Goal: Information Seeking & Learning: Learn about a topic

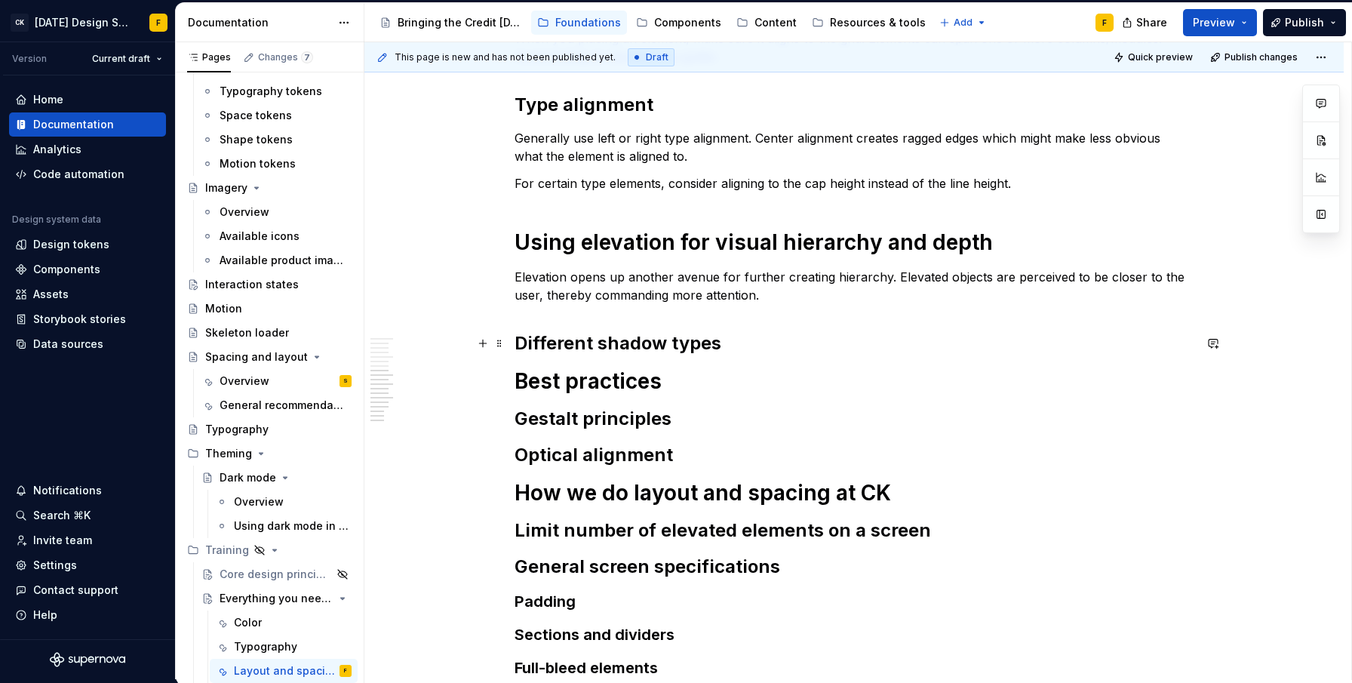
scroll to position [1120, 0]
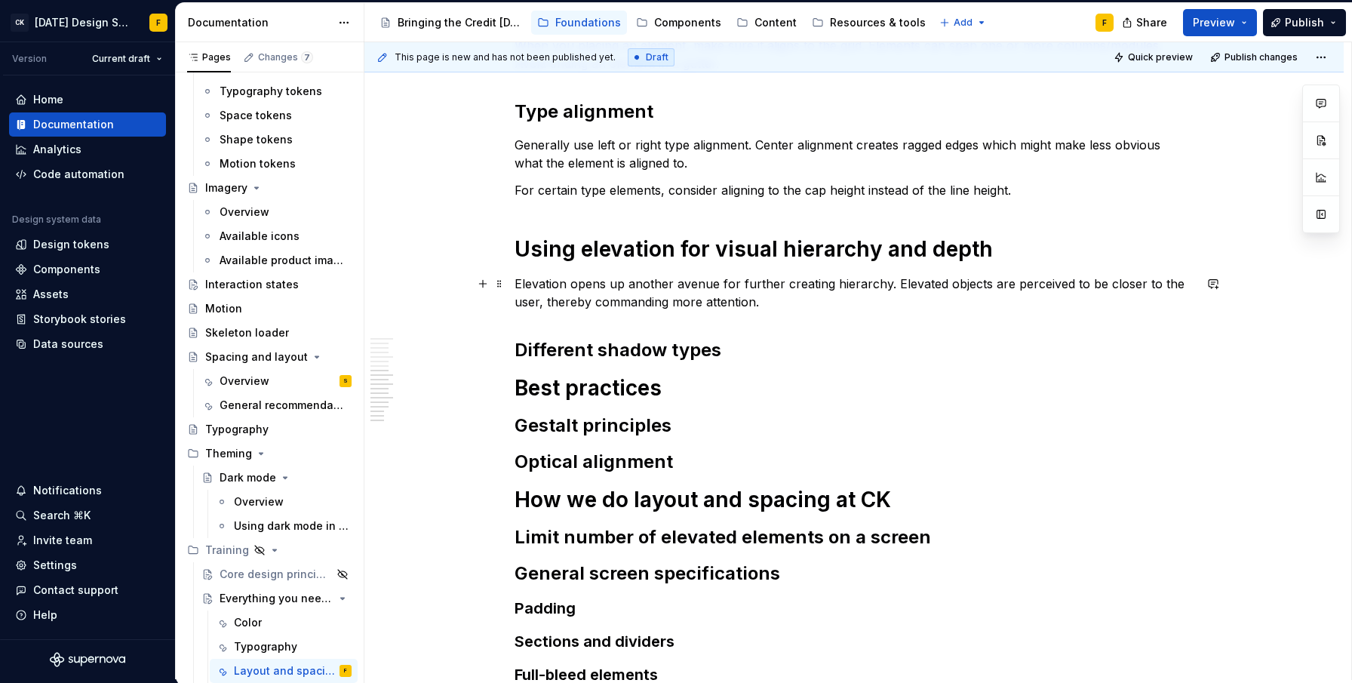
click at [616, 283] on p "Elevation opens up another avenue for further creating hierarchy. Elevated obje…" at bounding box center [853, 293] width 679 height 36
type textarea "*"
click at [616, 283] on p "Elevation opens up another avenue for further creating hierarchy. Elevated obje…" at bounding box center [853, 293] width 679 height 36
click at [774, 296] on p "Elevation opens is another avenue for further creating hierarchy. Elevated obje…" at bounding box center [853, 293] width 679 height 36
click at [754, 284] on p "Elevation opens is another avenue for further creating hierarchy. Elevated obje…" at bounding box center [853, 293] width 679 height 36
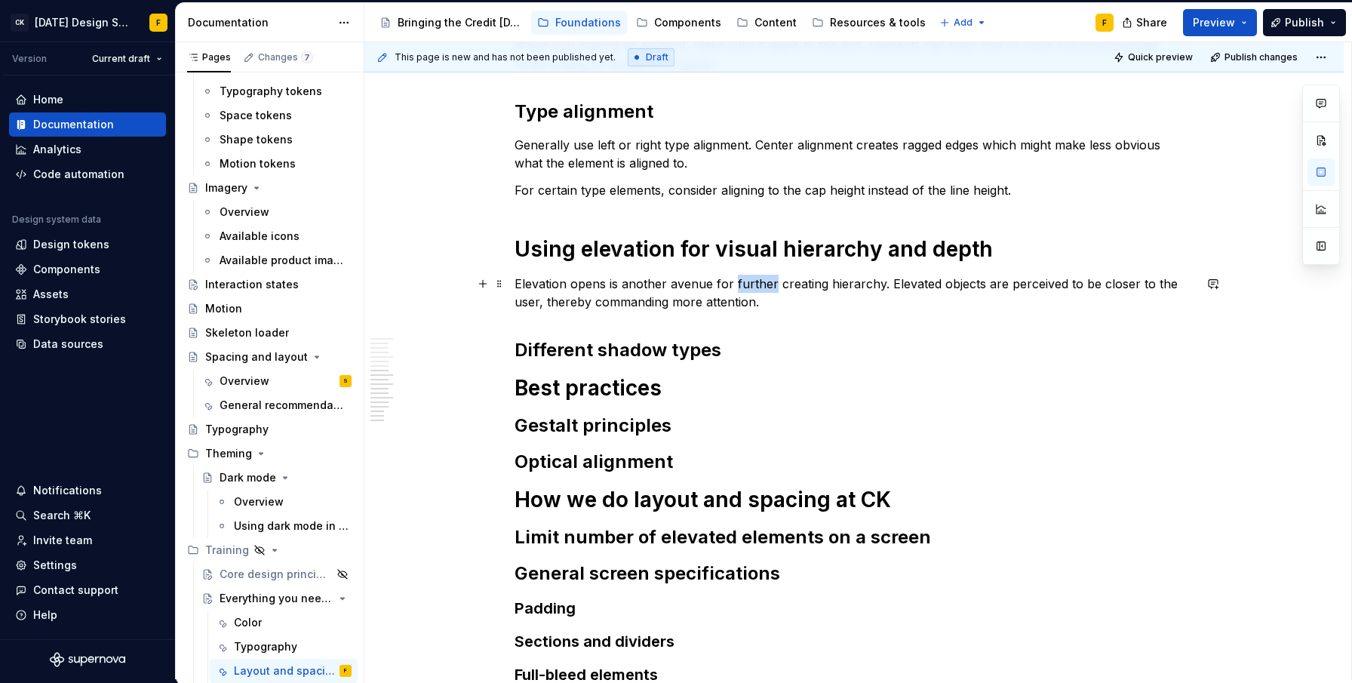
click at [754, 284] on p "Elevation opens is another avenue for further creating hierarchy. Elevated obje…" at bounding box center [853, 293] width 679 height 36
click at [636, 303] on p "Elevation opens is another avenue for creating hierarchy. Elevated objects are …" at bounding box center [853, 293] width 679 height 36
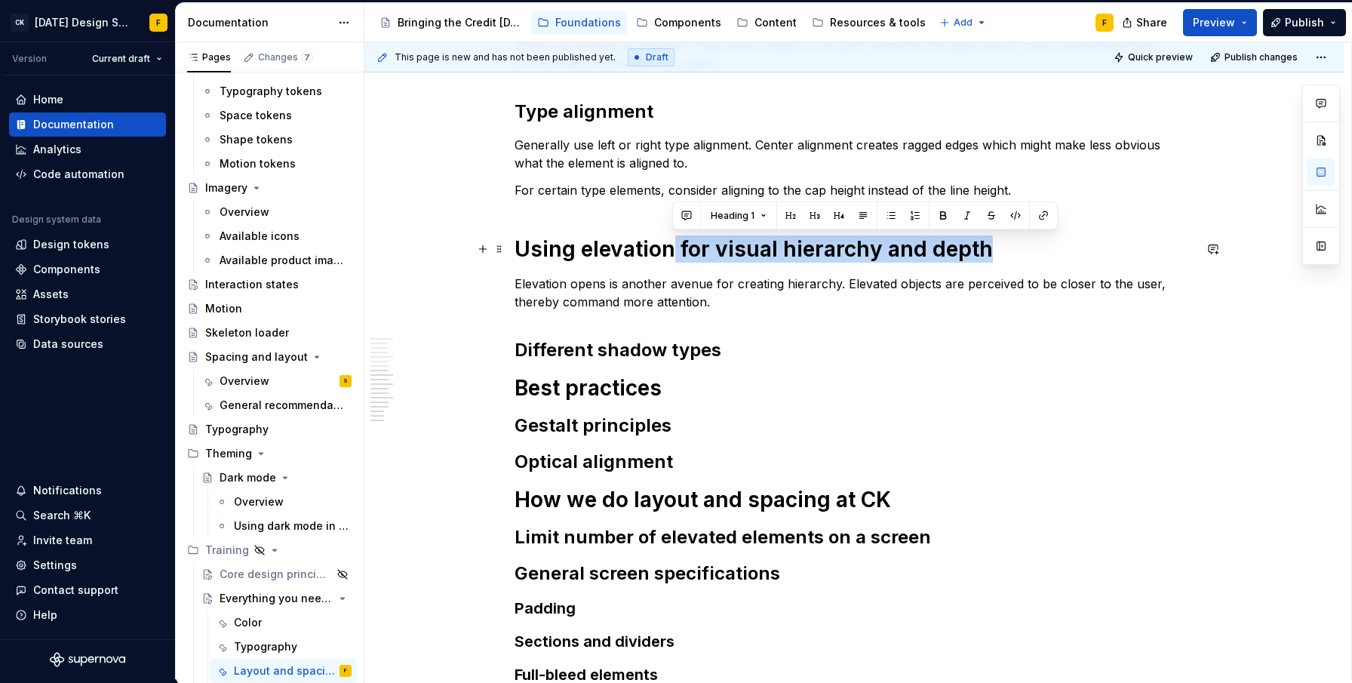
drag, startPoint x: 670, startPoint y: 250, endPoint x: 988, endPoint y: 242, distance: 318.5
click at [988, 242] on h1 "Using elevation for visual hierarchy and depth" at bounding box center [853, 248] width 679 height 27
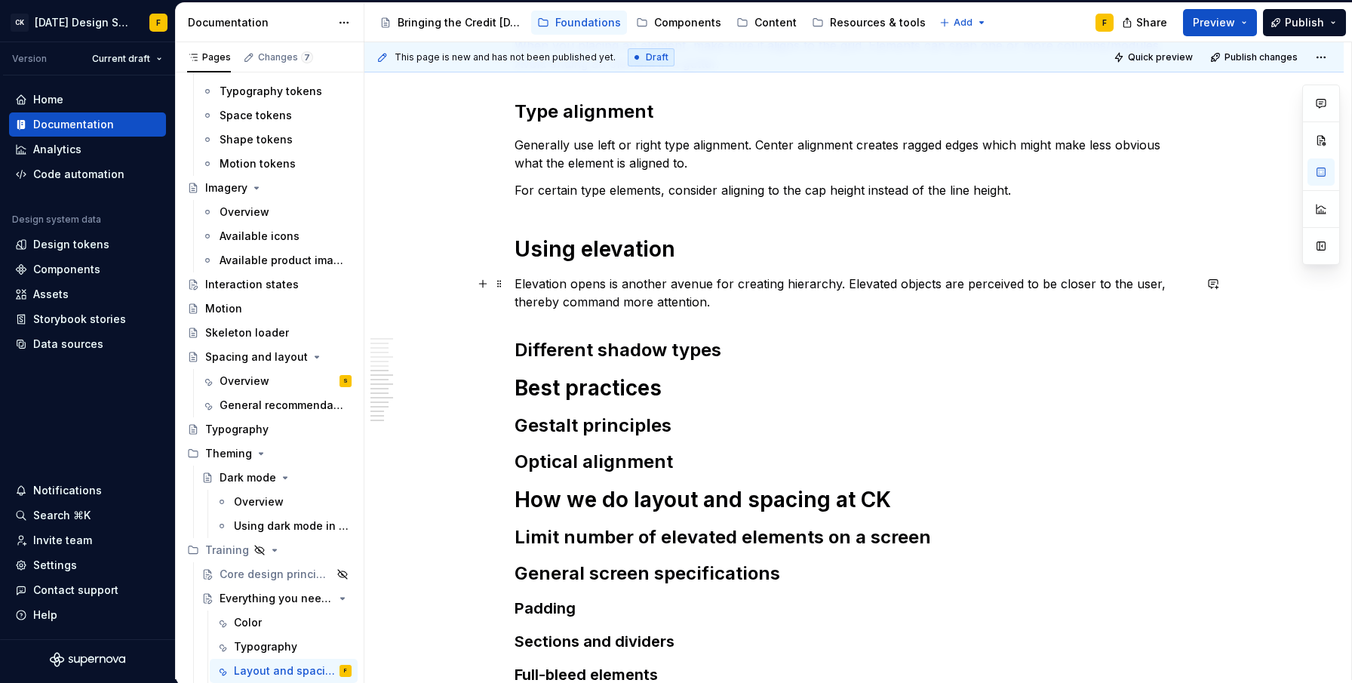
click at [757, 305] on p "Elevation opens is another avenue for creating hierarchy. Elevated objects are …" at bounding box center [853, 293] width 679 height 36
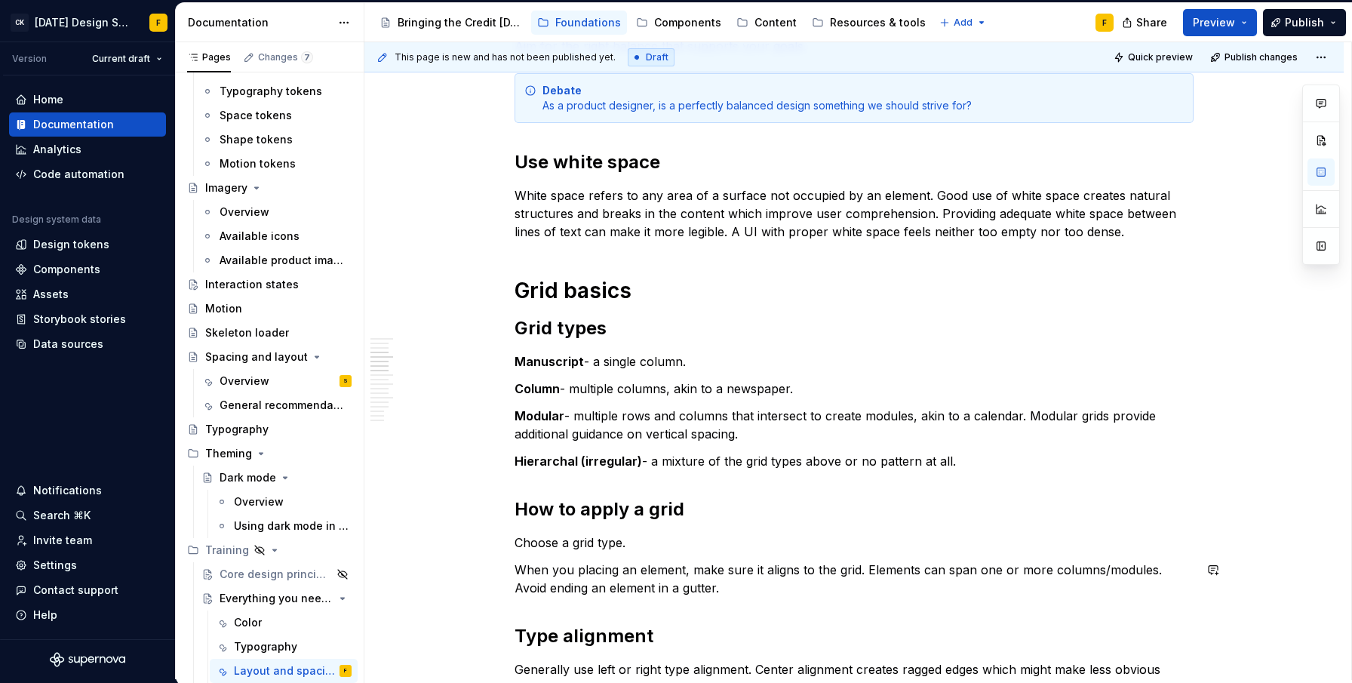
scroll to position [1025, 0]
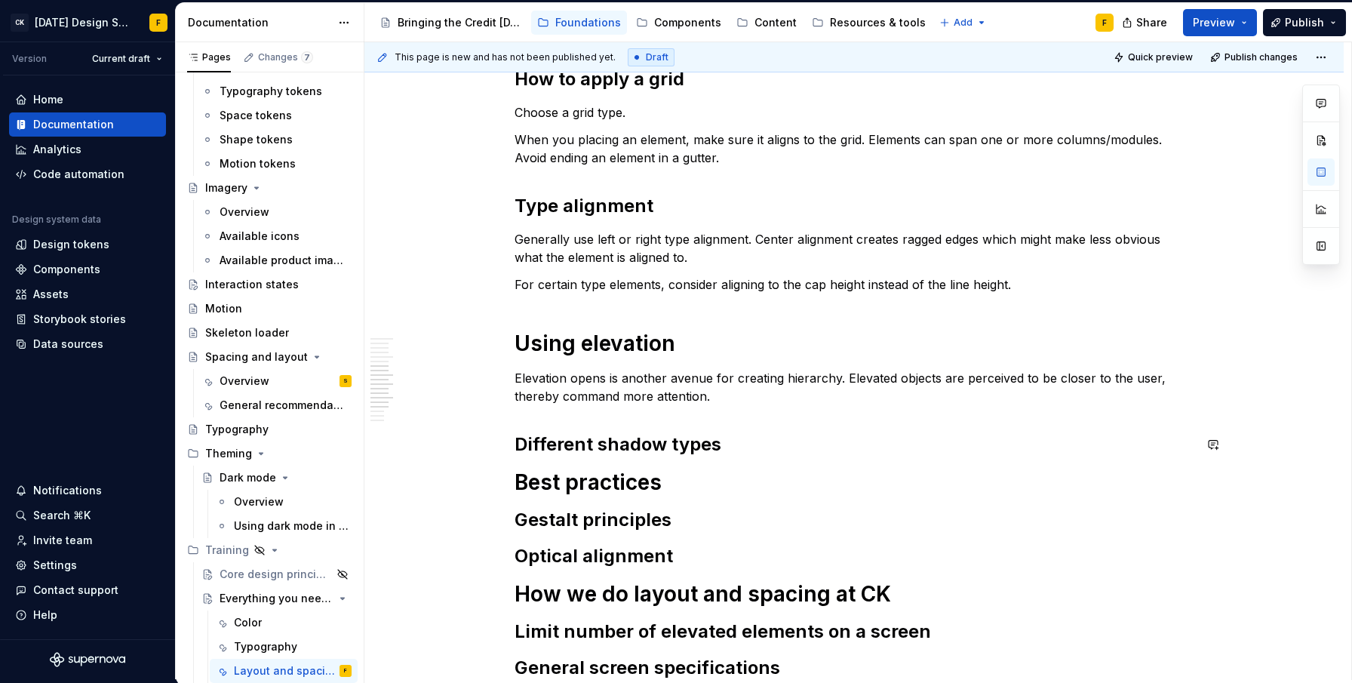
click at [740, 423] on div "Basics of layout and spacing Create an “order of operations” for the user A wel…" at bounding box center [853, 24] width 679 height 1510
click at [733, 447] on h2 "Different shadow types" at bounding box center [853, 444] width 679 height 24
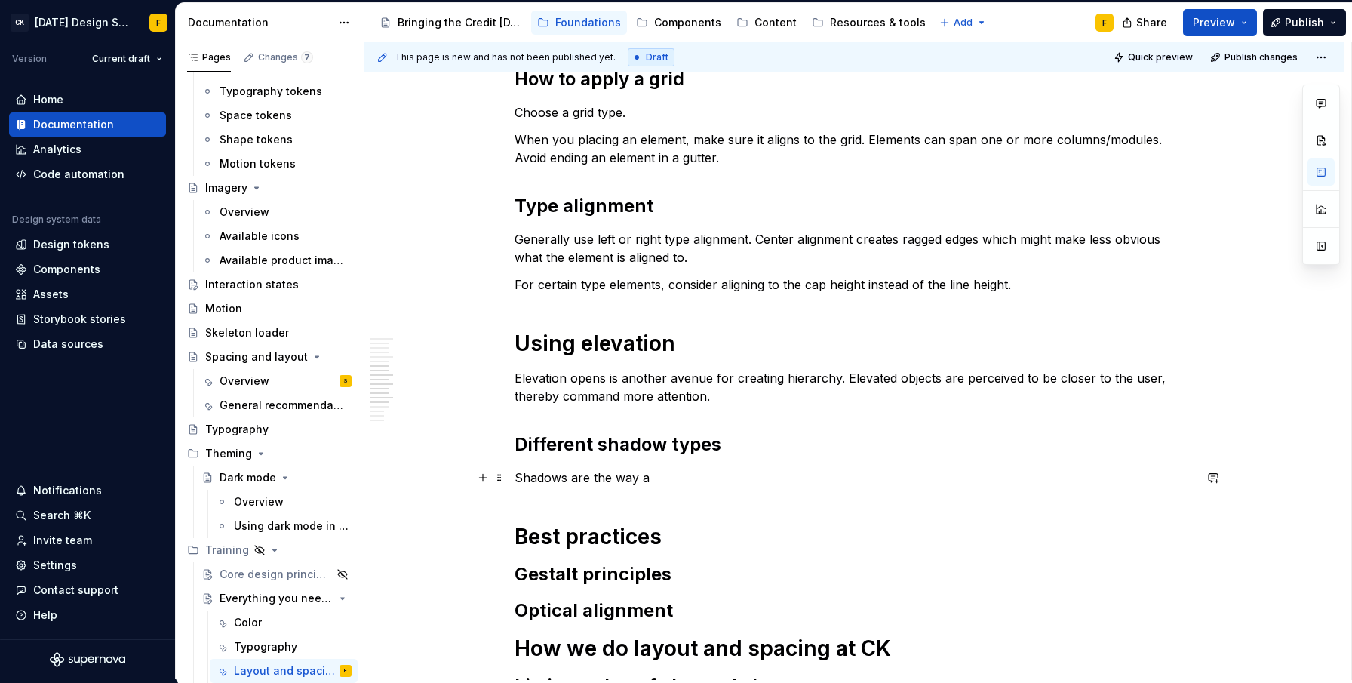
click at [518, 478] on p "Shadows are the way a" at bounding box center [853, 477] width 679 height 18
drag, startPoint x: 601, startPoint y: 478, endPoint x: 674, endPoint y: 481, distance: 72.5
click at [674, 481] on p "Drop shadows are the way a" at bounding box center [853, 477] width 679 height 18
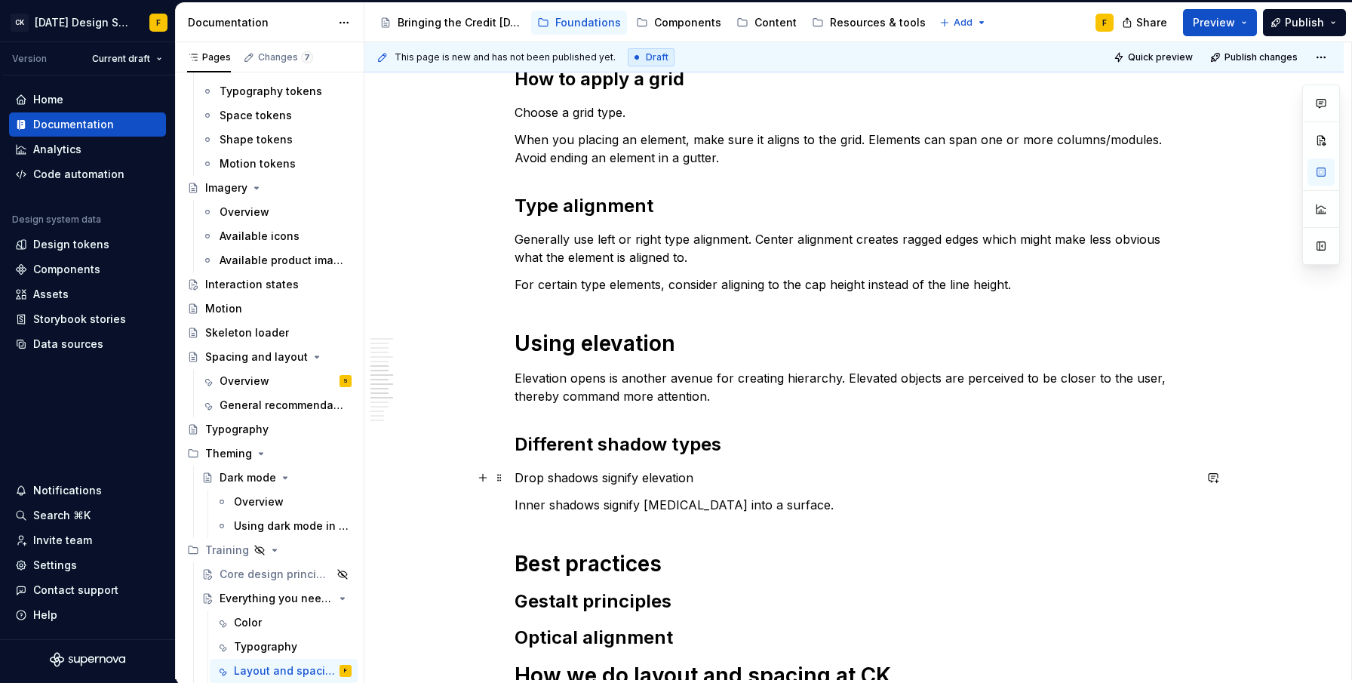
click at [695, 475] on p "Drop shadows signify elevation" at bounding box center [853, 477] width 679 height 18
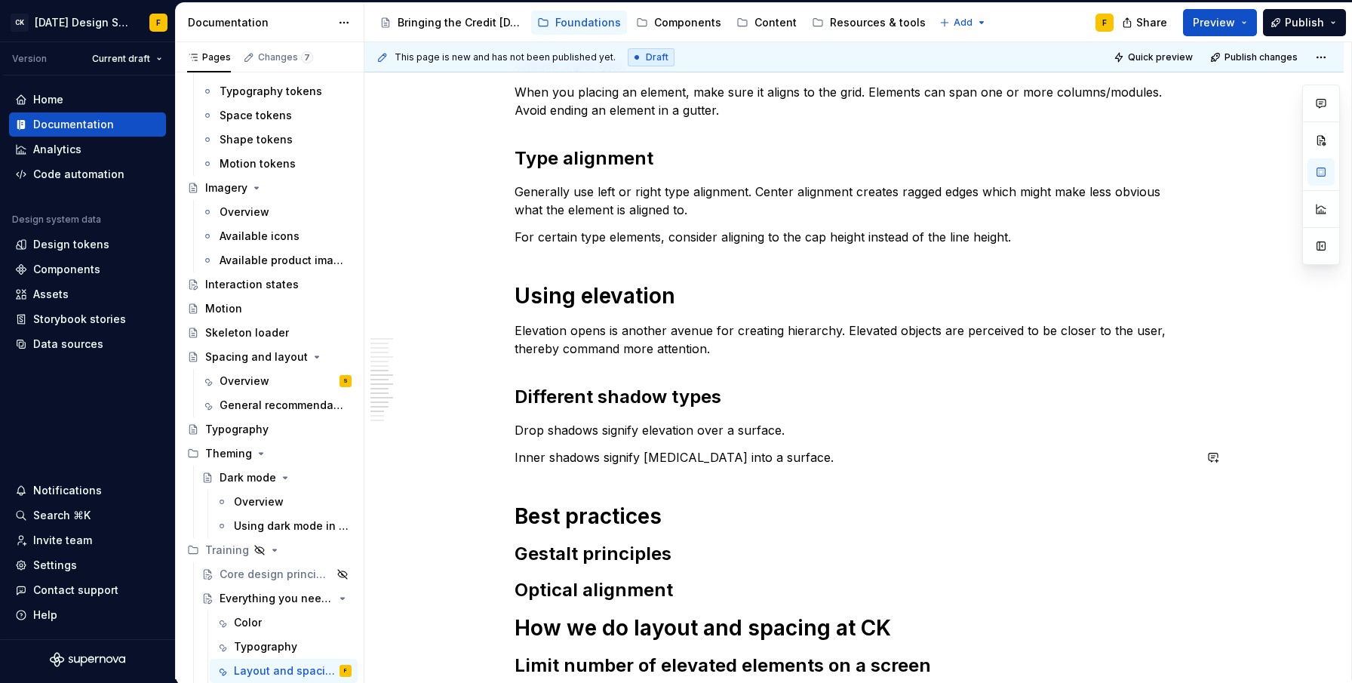
scroll to position [1140, 0]
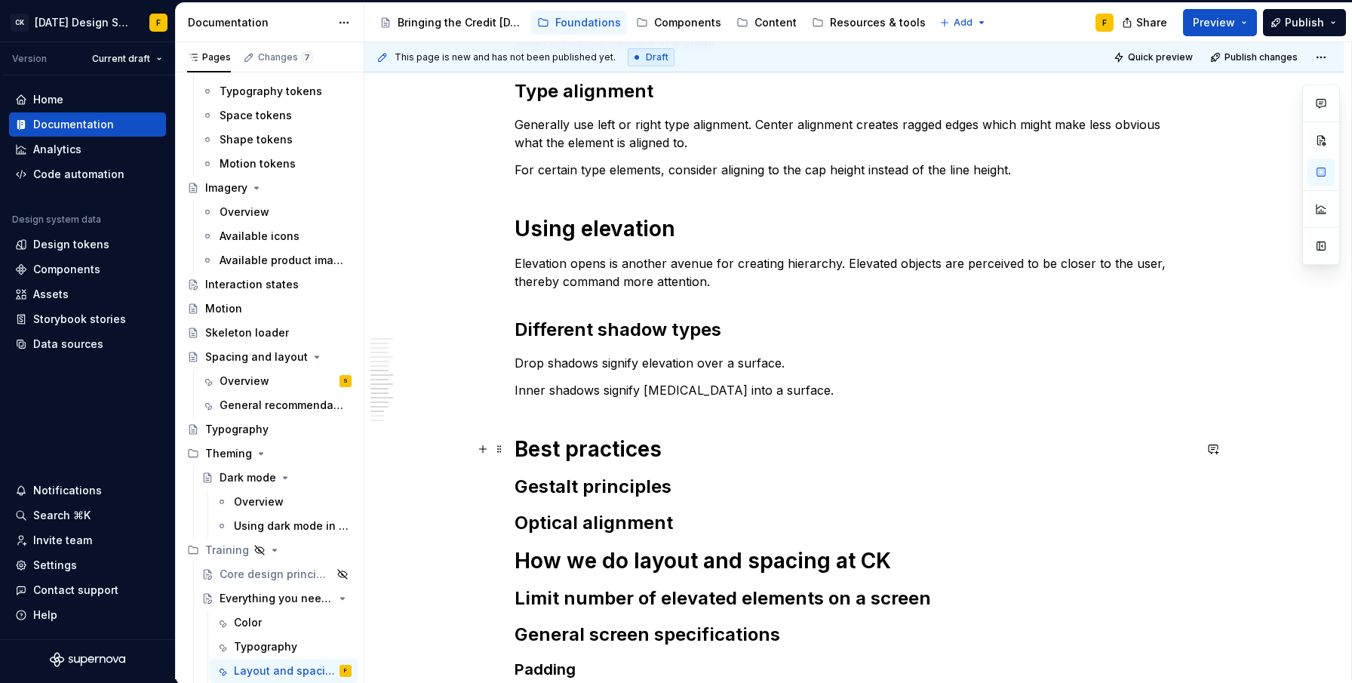
click at [685, 449] on h1 "Best practices" at bounding box center [853, 448] width 679 height 27
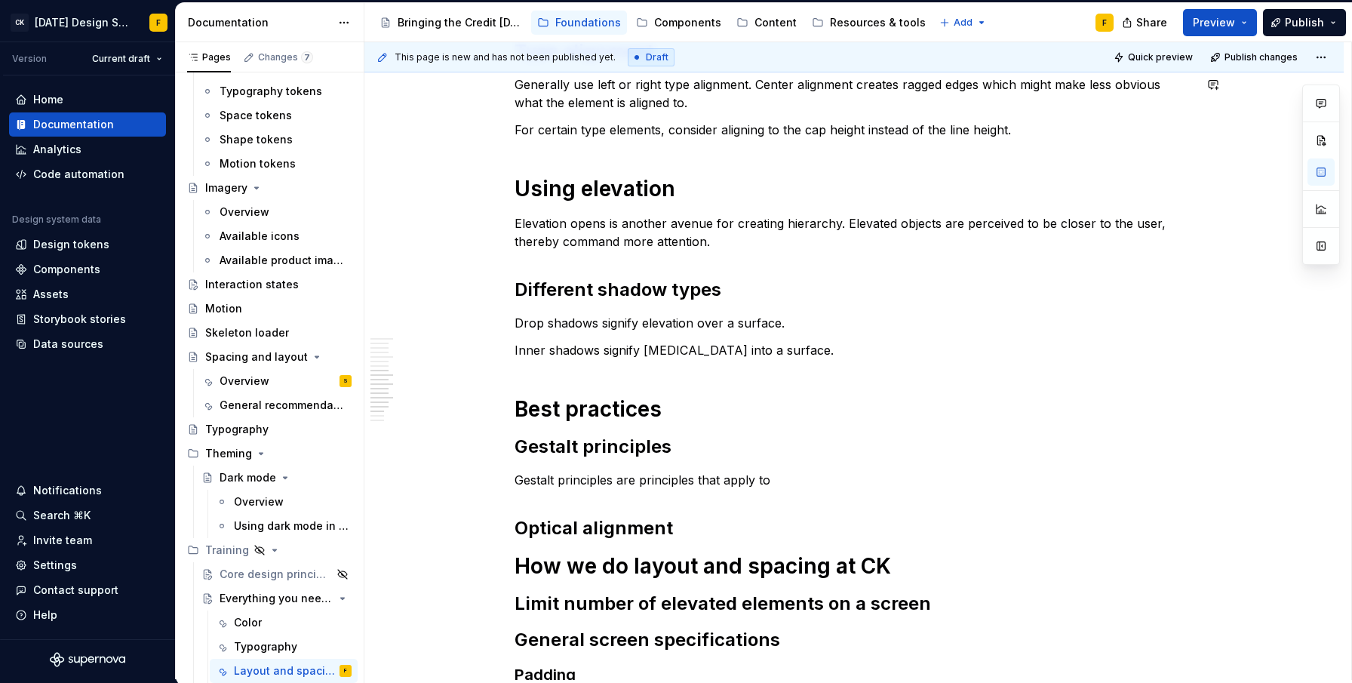
scroll to position [1190, 0]
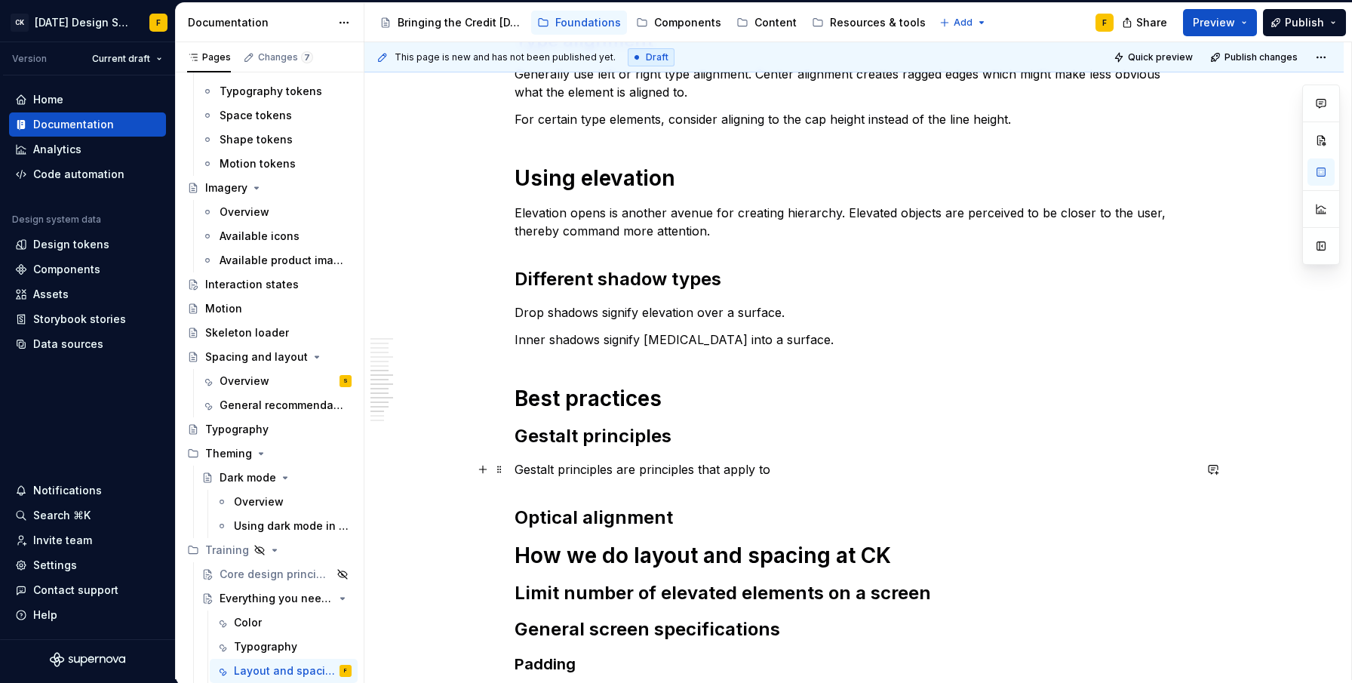
click at [639, 468] on p "Gestalt principles are principles that apply to" at bounding box center [853, 469] width 679 height 18
click at [628, 469] on p "Gestalt principles are principles that apply to" at bounding box center [853, 469] width 679 height 18
click at [699, 469] on p "Gestalt principles are principles that apply to" at bounding box center [853, 469] width 679 height 18
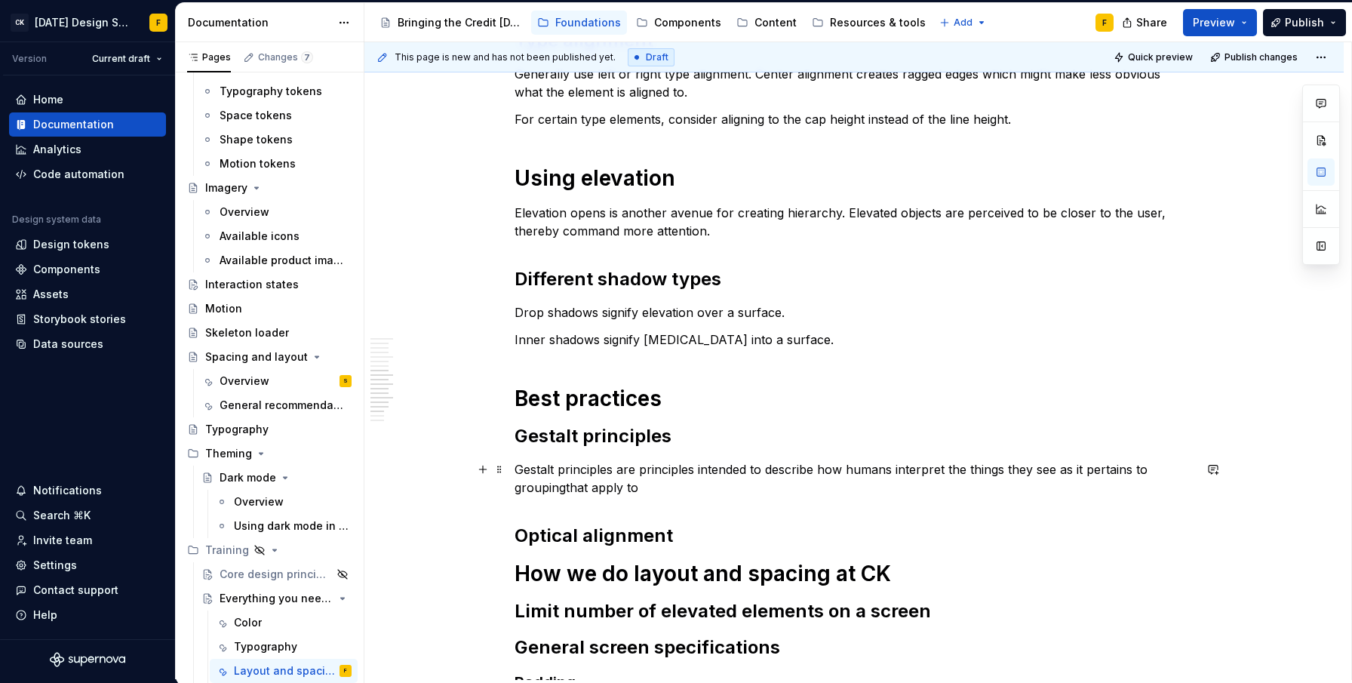
click at [640, 469] on p "Gestalt principles are principles intended to describe how humans interpret the…" at bounding box center [853, 478] width 679 height 36
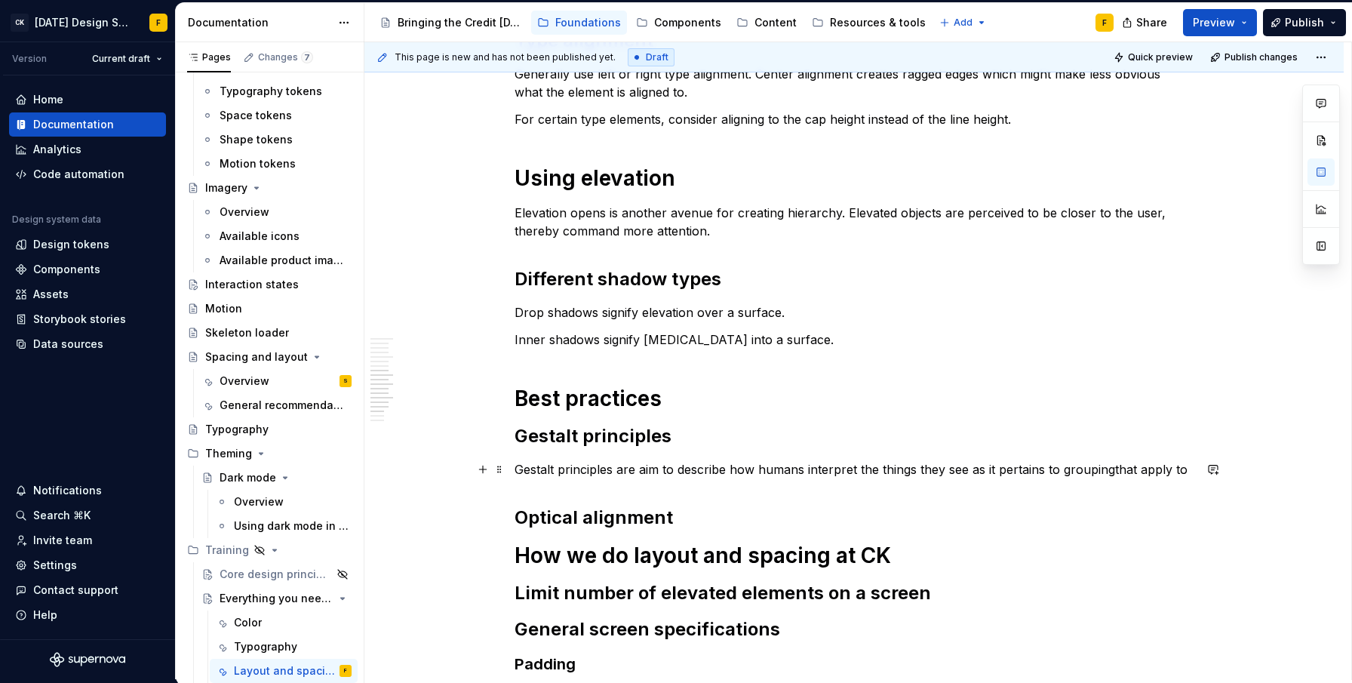
click at [823, 472] on p "Gestalt principles are aim to describe how humans interpret the things they see…" at bounding box center [853, 469] width 679 height 18
click at [756, 471] on p "Gestalt principles are aim to describe how humans per the things they see as it…" at bounding box center [853, 469] width 679 height 18
click at [802, 468] on p "Gestalt principles are aim to describe how humans per the things they see as it…" at bounding box center [853, 469] width 679 height 18
click at [818, 468] on p "Gestalt principles are aim to describe how human per the things they see as it …" at bounding box center [853, 469] width 679 height 18
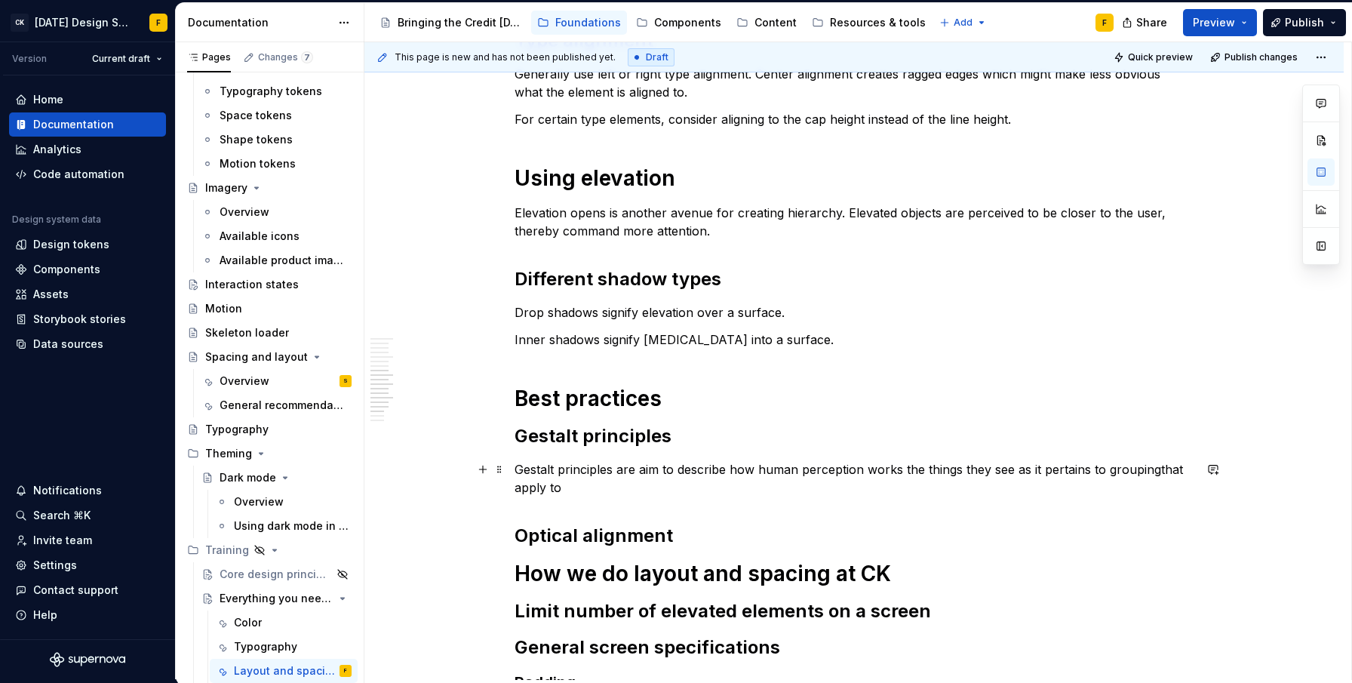
click at [1009, 466] on p "Gestalt principles are aim to describe how human perception works the things th…" at bounding box center [853, 478] width 679 height 36
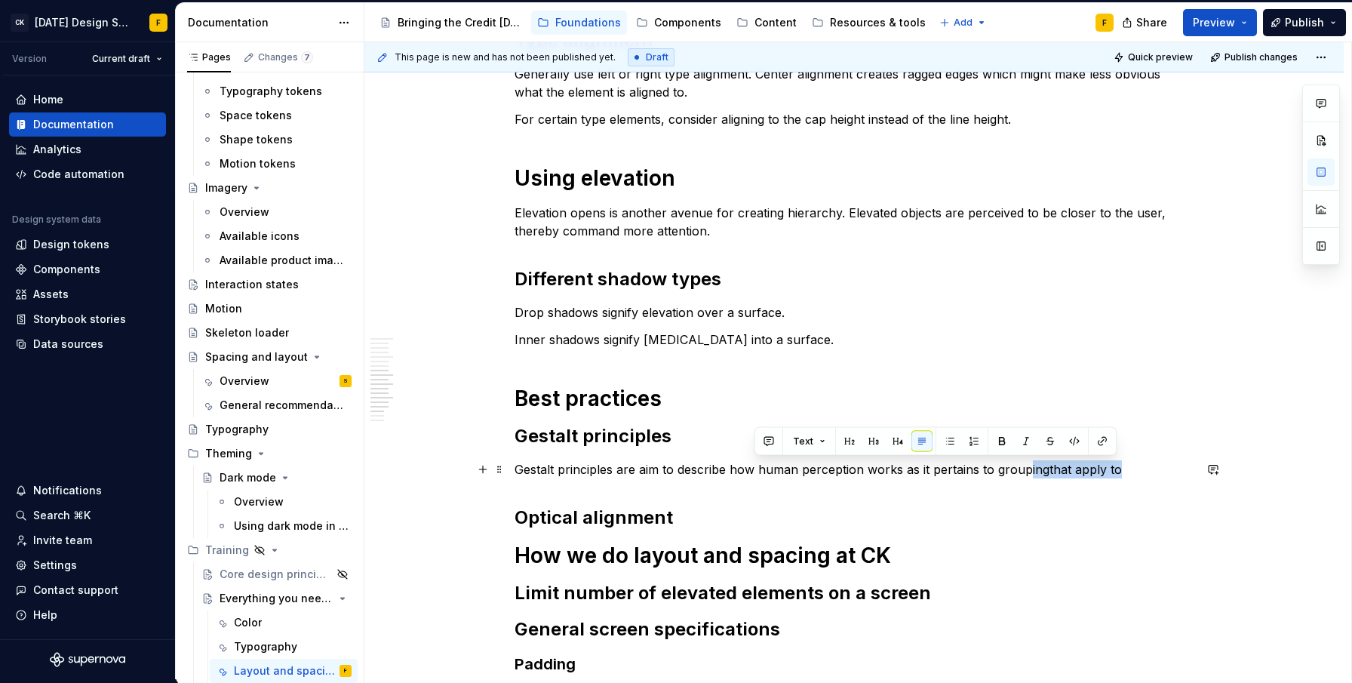
drag, startPoint x: 1025, startPoint y: 468, endPoint x: 1114, endPoint y: 470, distance: 89.0
click at [1114, 470] on p "Gestalt principles are aim to describe how human perception works as it pertain…" at bounding box center [853, 469] width 679 height 18
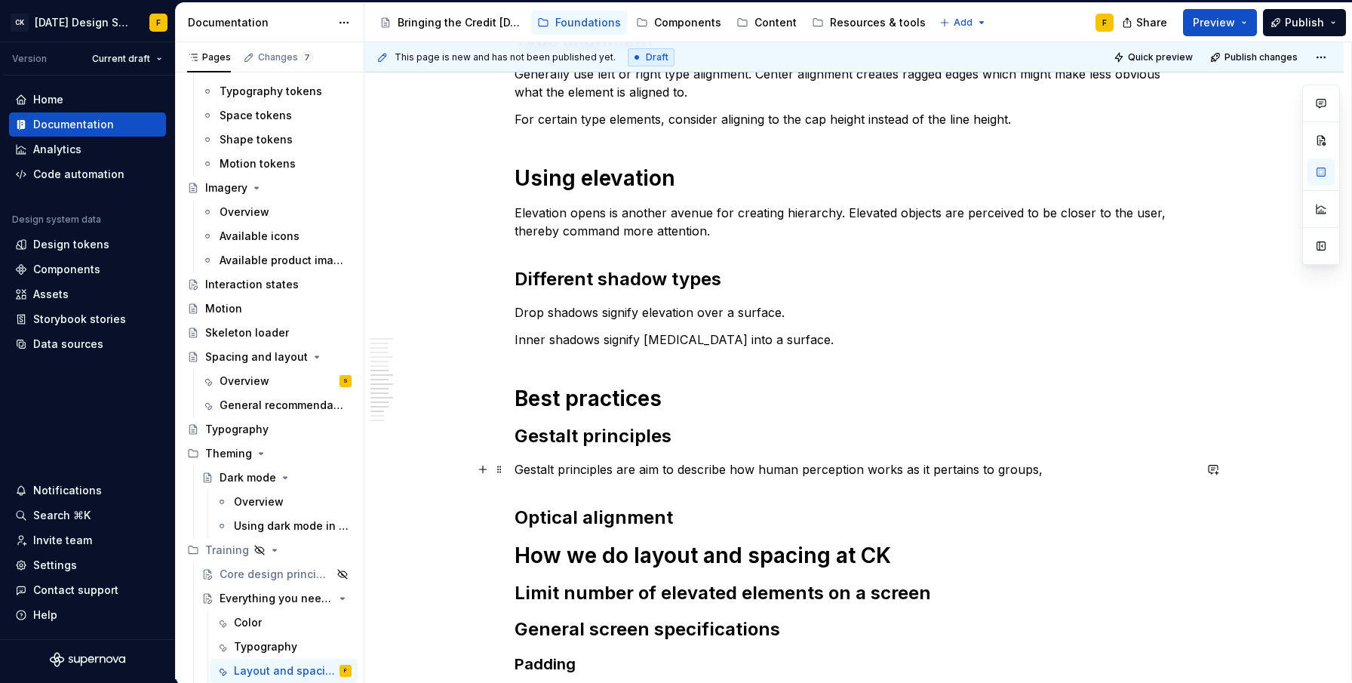
click at [627, 472] on p "Gestalt principles are aim to describe how human perception works as it pertain…" at bounding box center [853, 469] width 679 height 18
click at [972, 468] on p "Gestalt principles aim to describe how human perception works as it pertains to…" at bounding box center [853, 469] width 679 height 18
click at [1129, 468] on p "Gestalt principles aim to describe how human perception works as it pertains to…" at bounding box center [853, 469] width 679 height 18
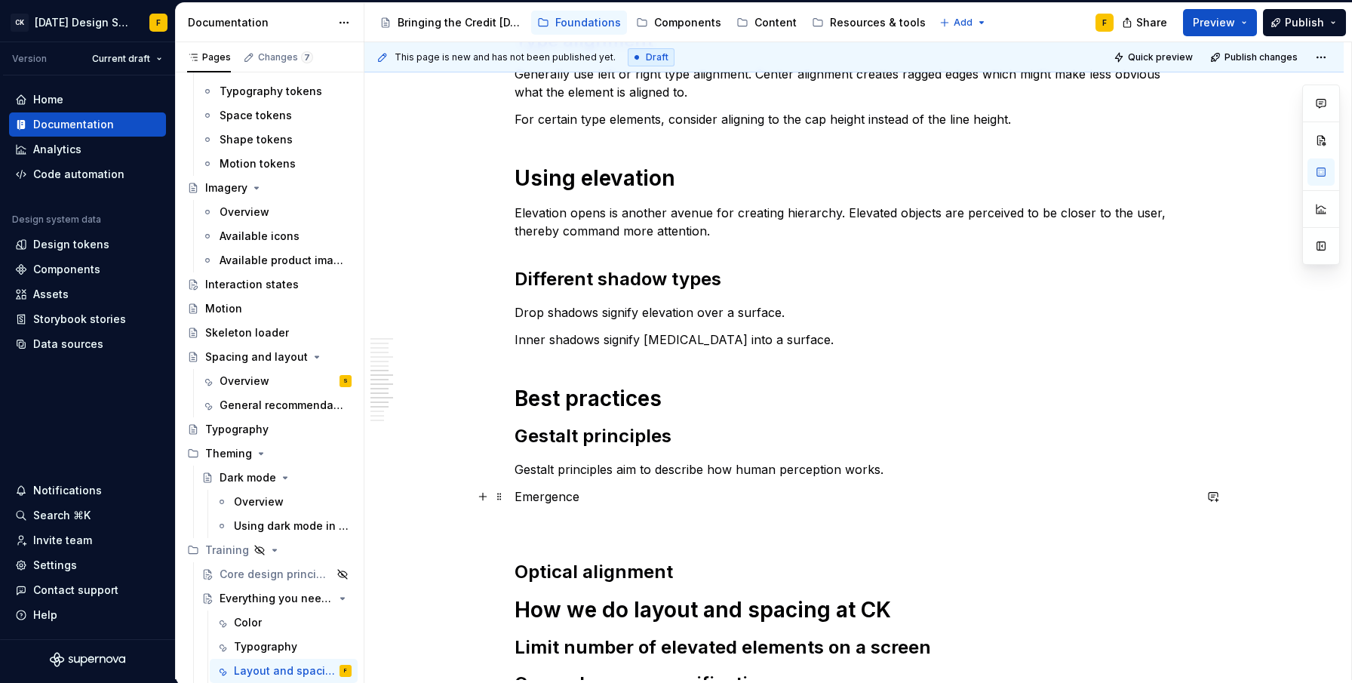
click at [616, 496] on p "Emergence" at bounding box center [853, 496] width 679 height 18
click at [735, 469] on p "Gestalt principles aim to describe how human perception works." at bounding box center [853, 469] width 679 height 18
click at [636, 468] on p "Gestalt principles aim to describe how the human mind affects its perception." at bounding box center [853, 469] width 679 height 18
click at [703, 493] on p "Emergence - the human mind" at bounding box center [853, 496] width 679 height 18
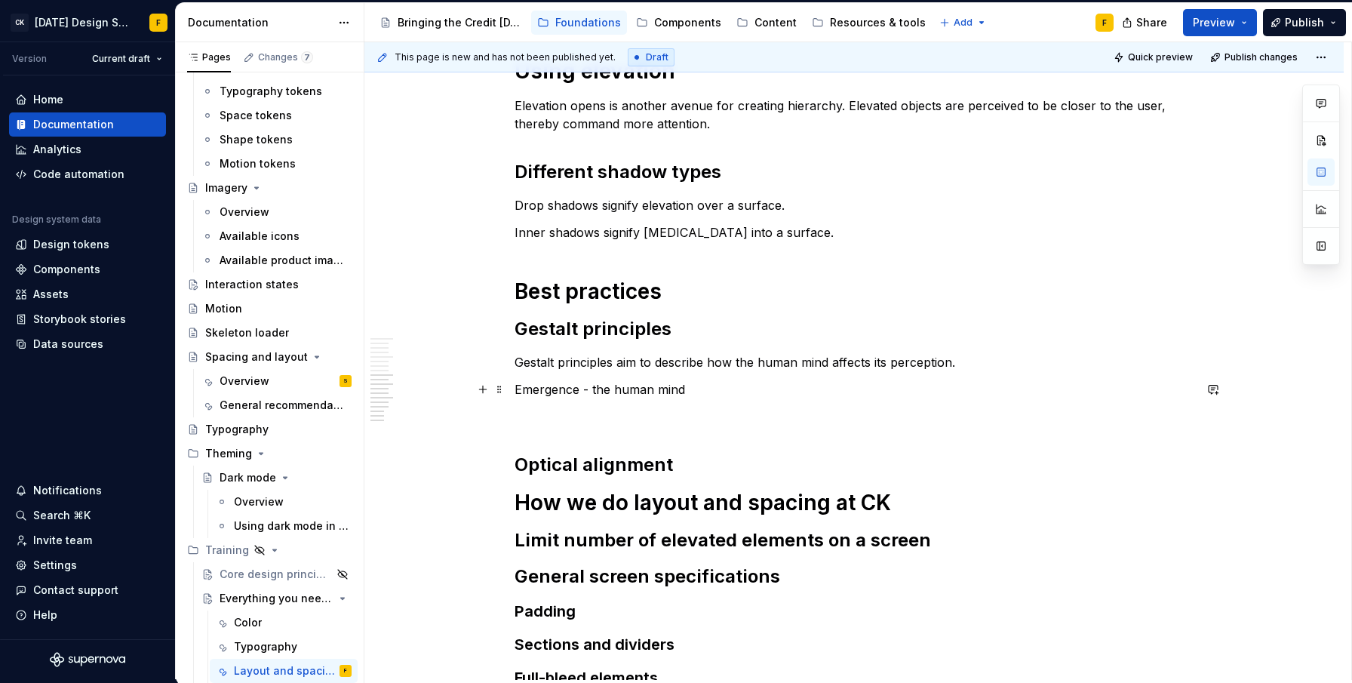
scroll to position [1294, 0]
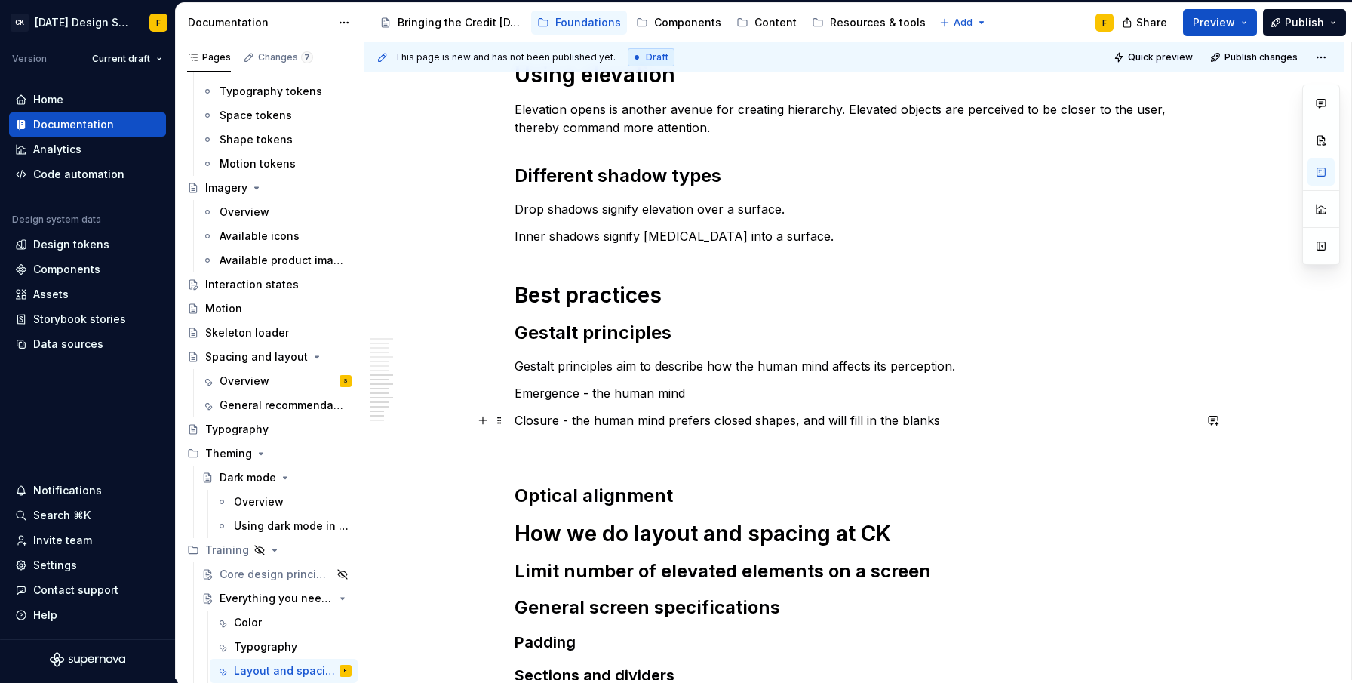
click at [880, 421] on p "Closure - the human mind prefers closed shapes, and will fill in the blanks" at bounding box center [853, 420] width 679 height 18
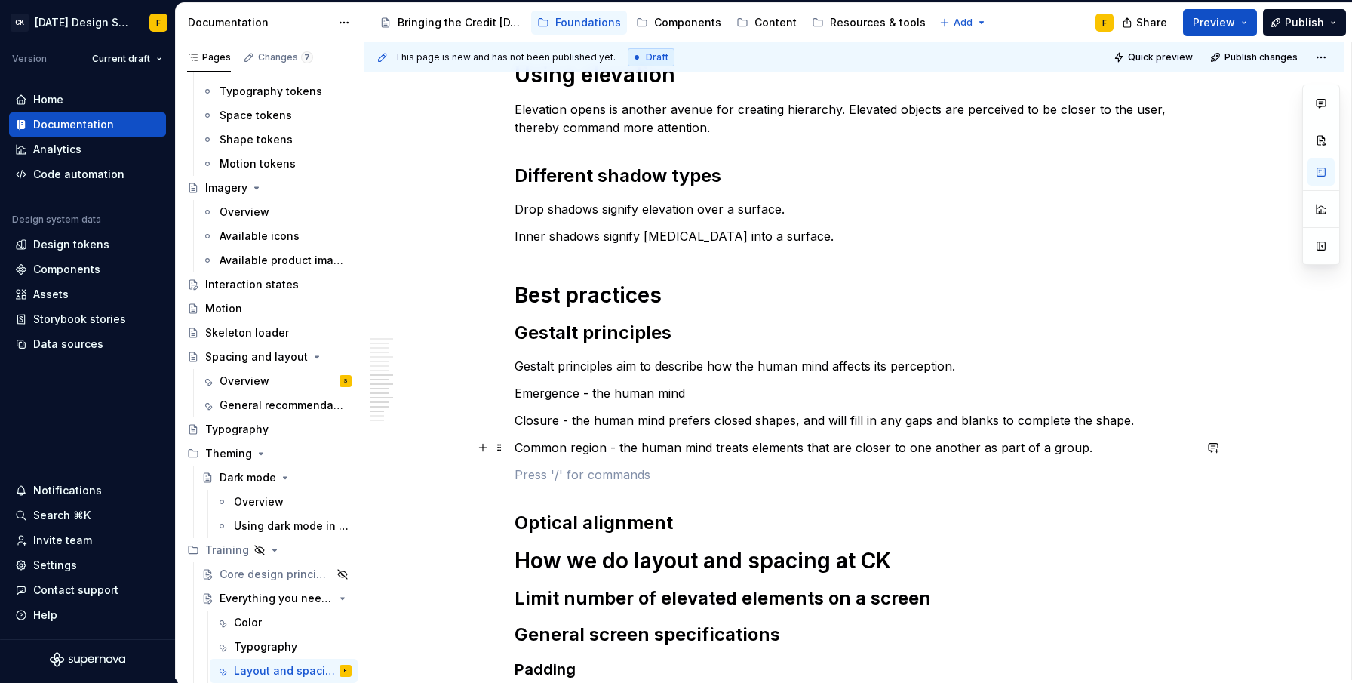
click at [803, 448] on p "Common region - the human mind treats elements that are closer to one another a…" at bounding box center [853, 447] width 679 height 18
click at [853, 448] on p "Common region - the human mind treats elements that are closer to one another a…" at bounding box center [853, 447] width 679 height 18
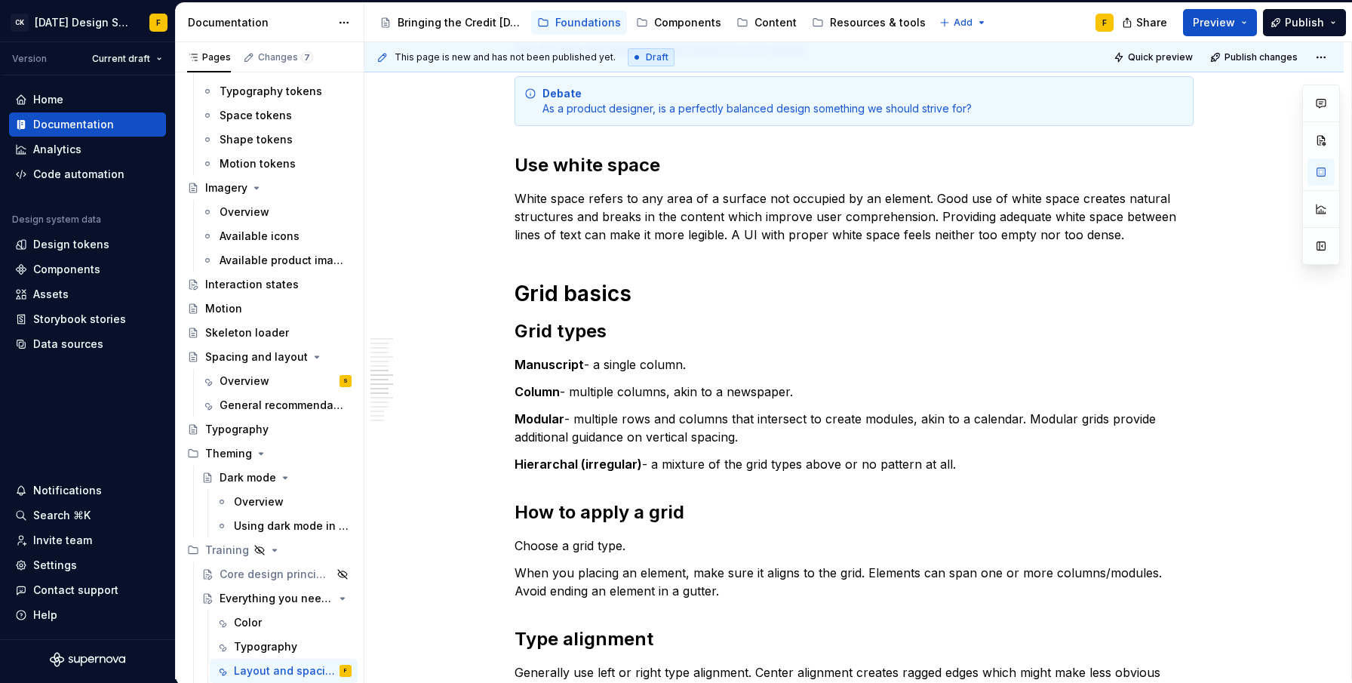
scroll to position [0, 0]
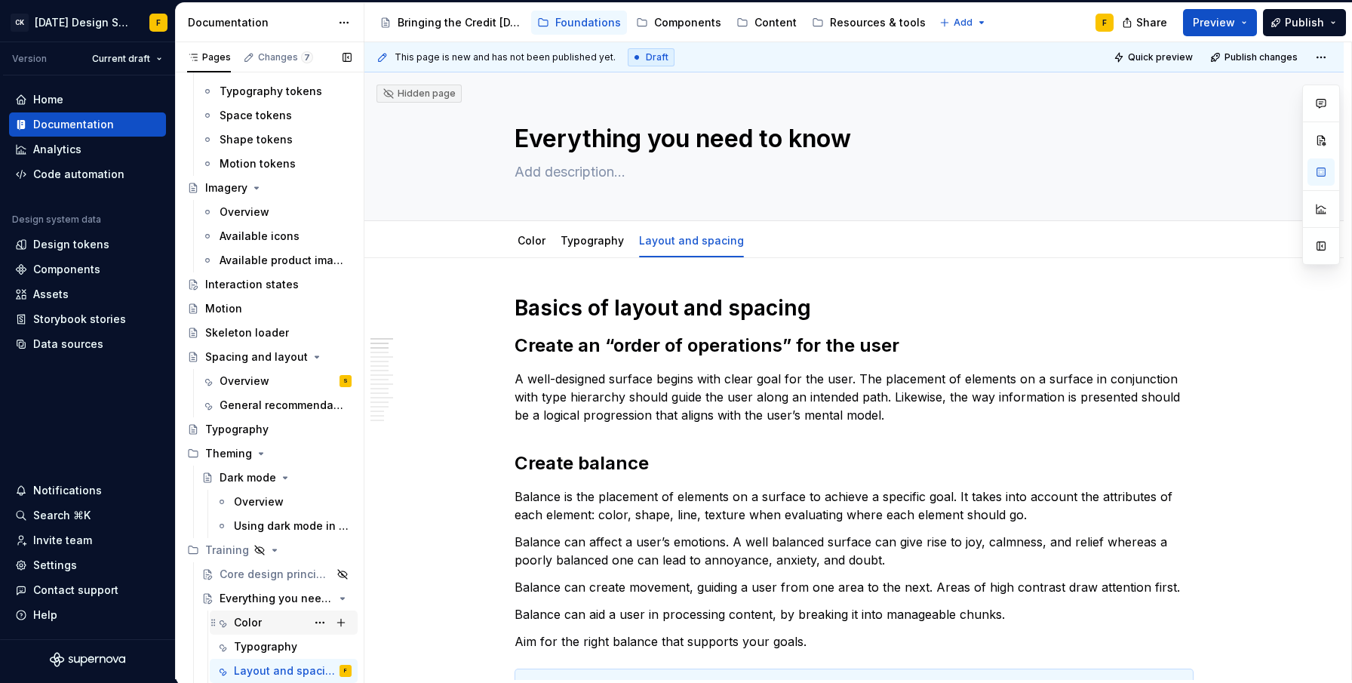
click at [247, 623] on div "Color" at bounding box center [248, 622] width 28 height 15
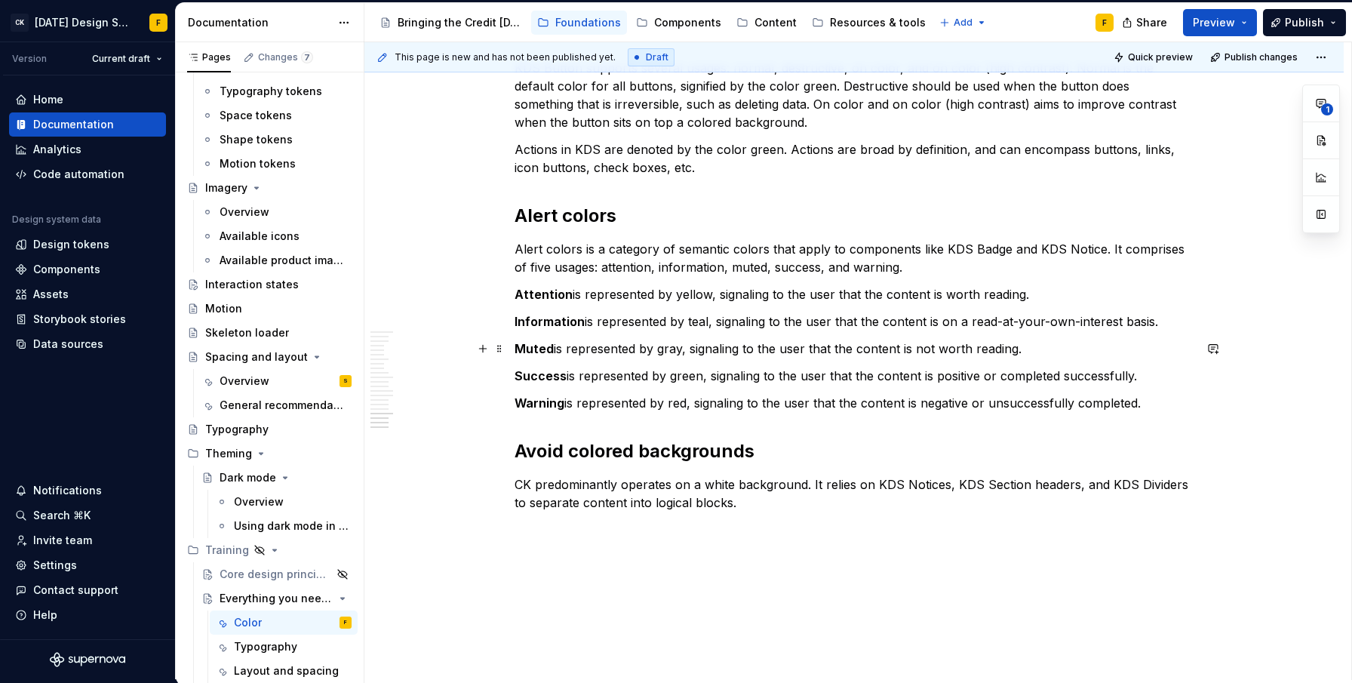
scroll to position [2391, 0]
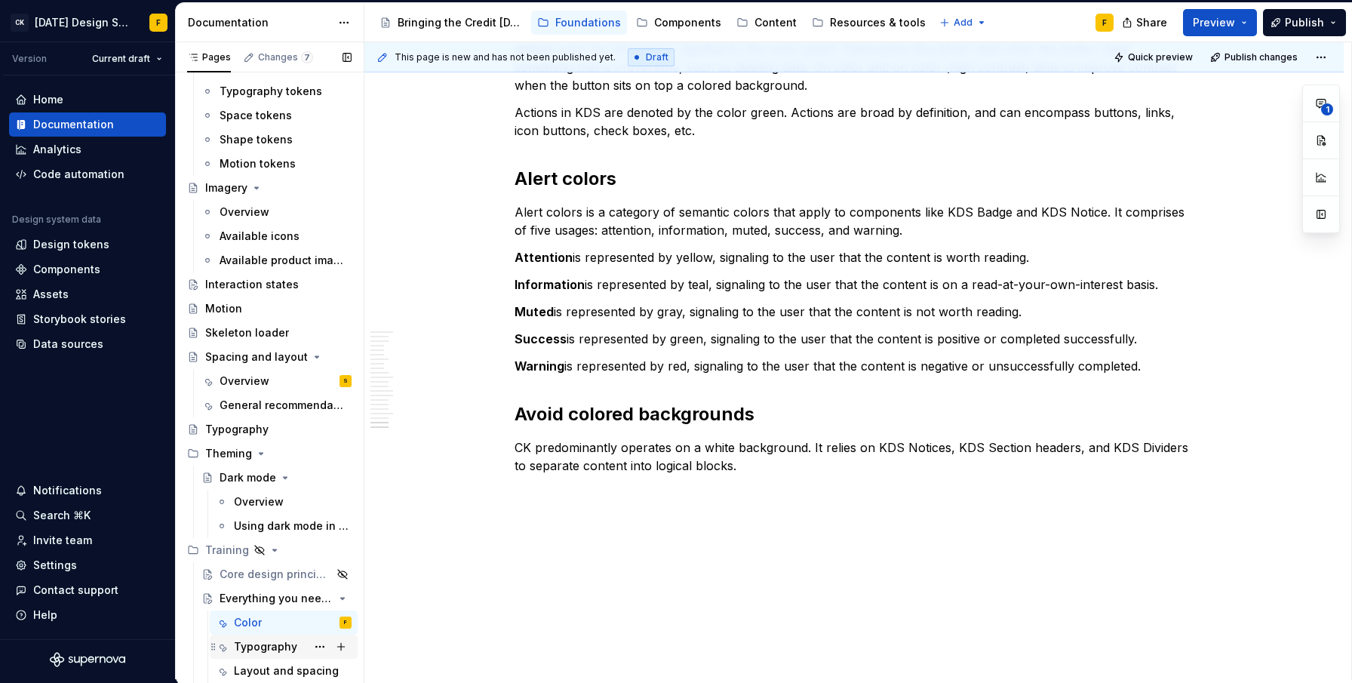
click at [265, 647] on div "Typography" at bounding box center [265, 646] width 63 height 15
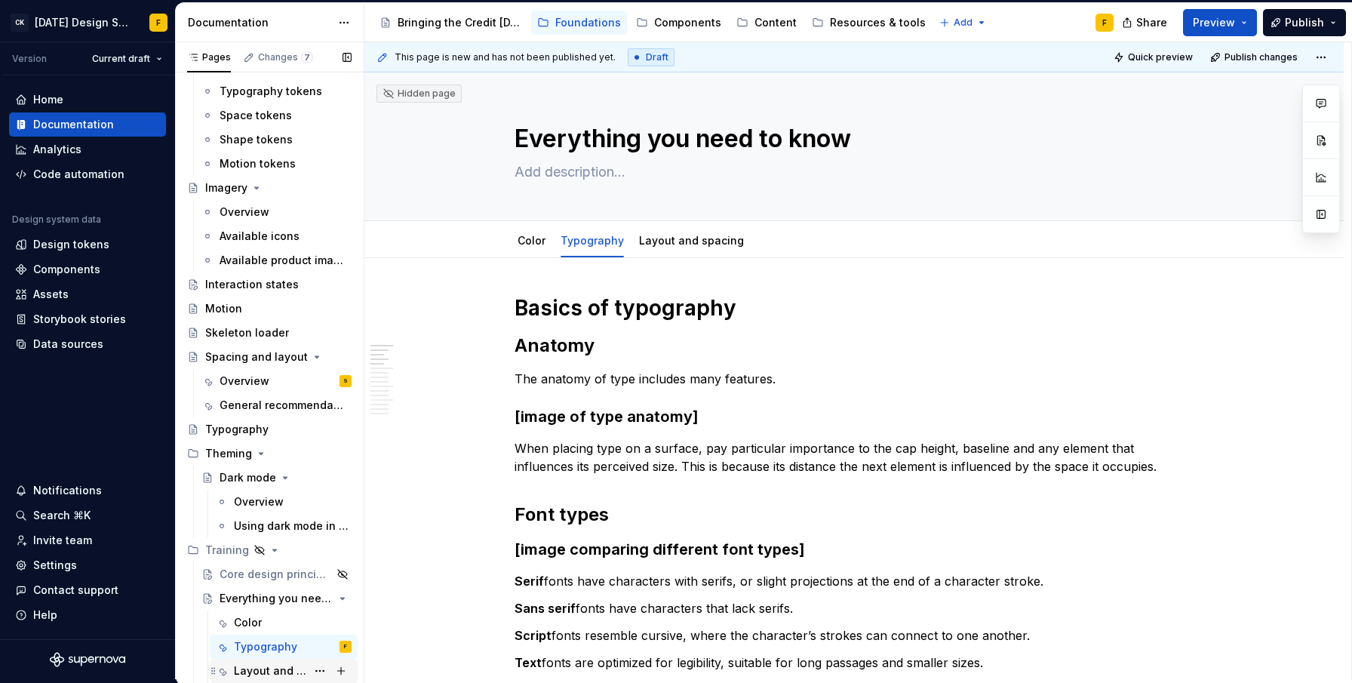
click at [247, 668] on div "Layout and spacing" at bounding box center [270, 670] width 72 height 15
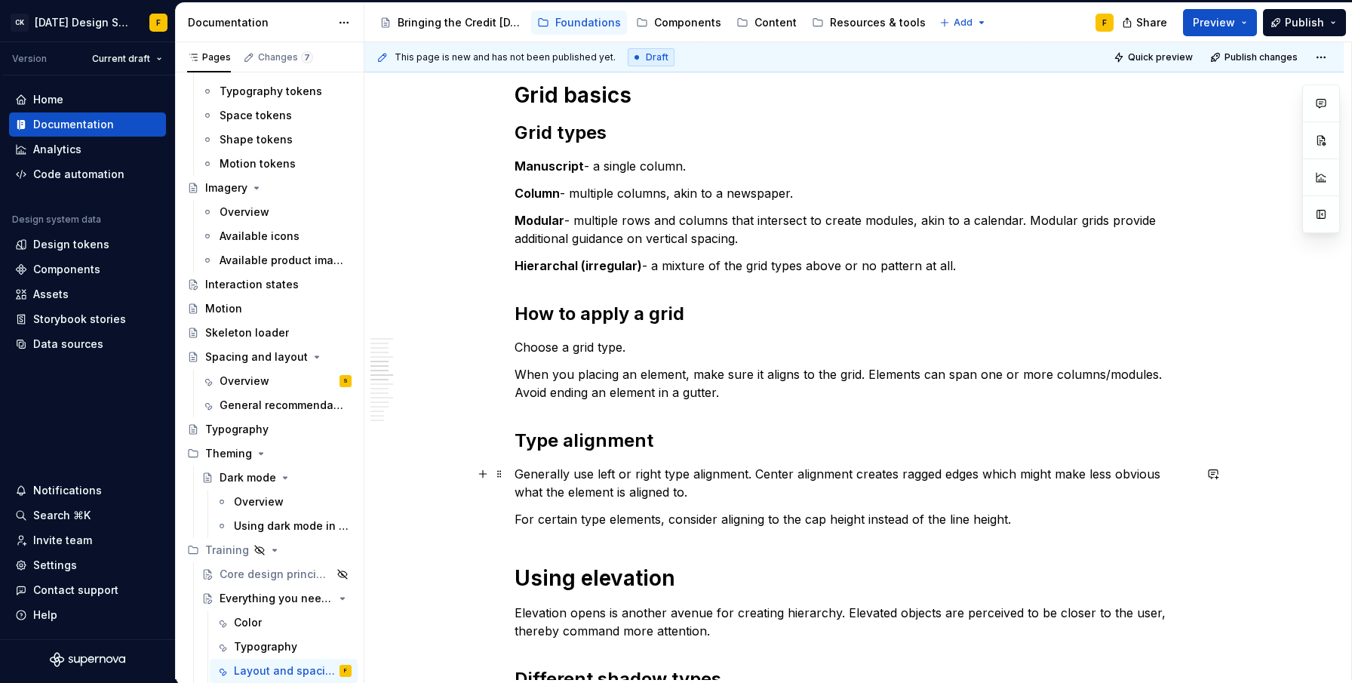
scroll to position [790, 0]
click at [247, 622] on div "Color" at bounding box center [248, 622] width 28 height 15
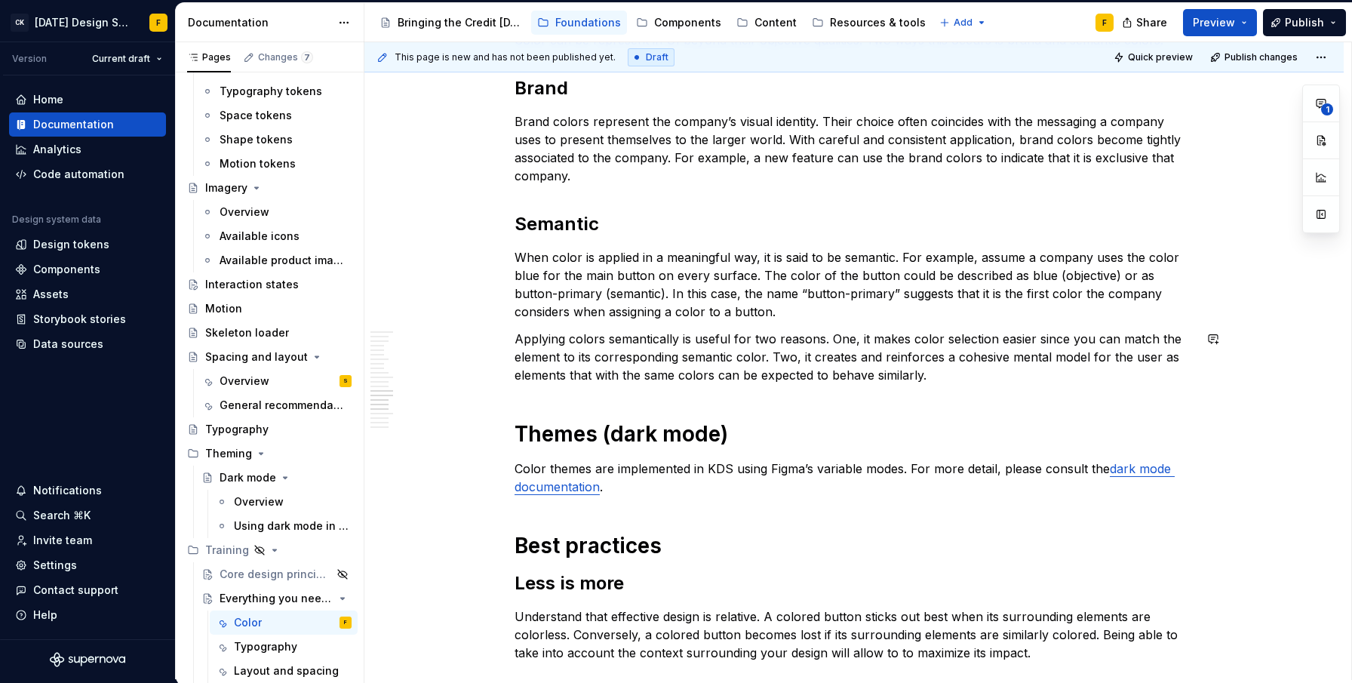
scroll to position [2408, 0]
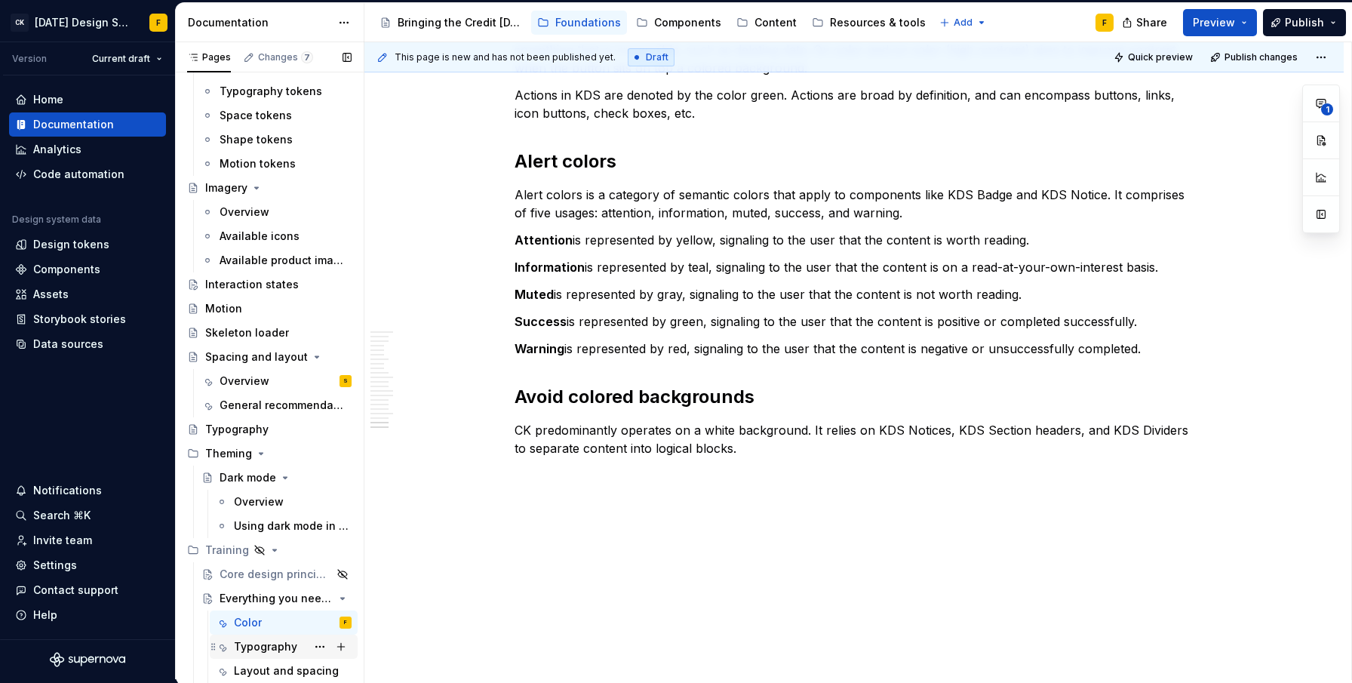
click at [272, 645] on div "Typography" at bounding box center [265, 646] width 63 height 15
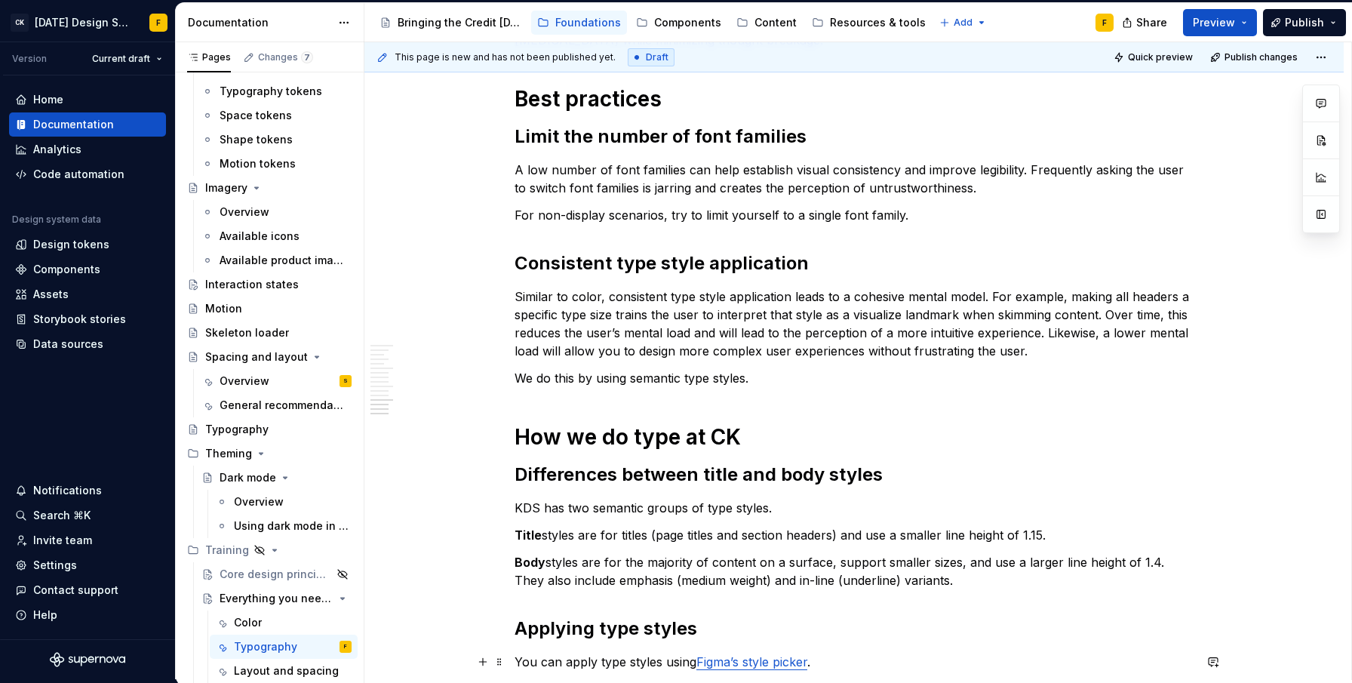
scroll to position [1391, 0]
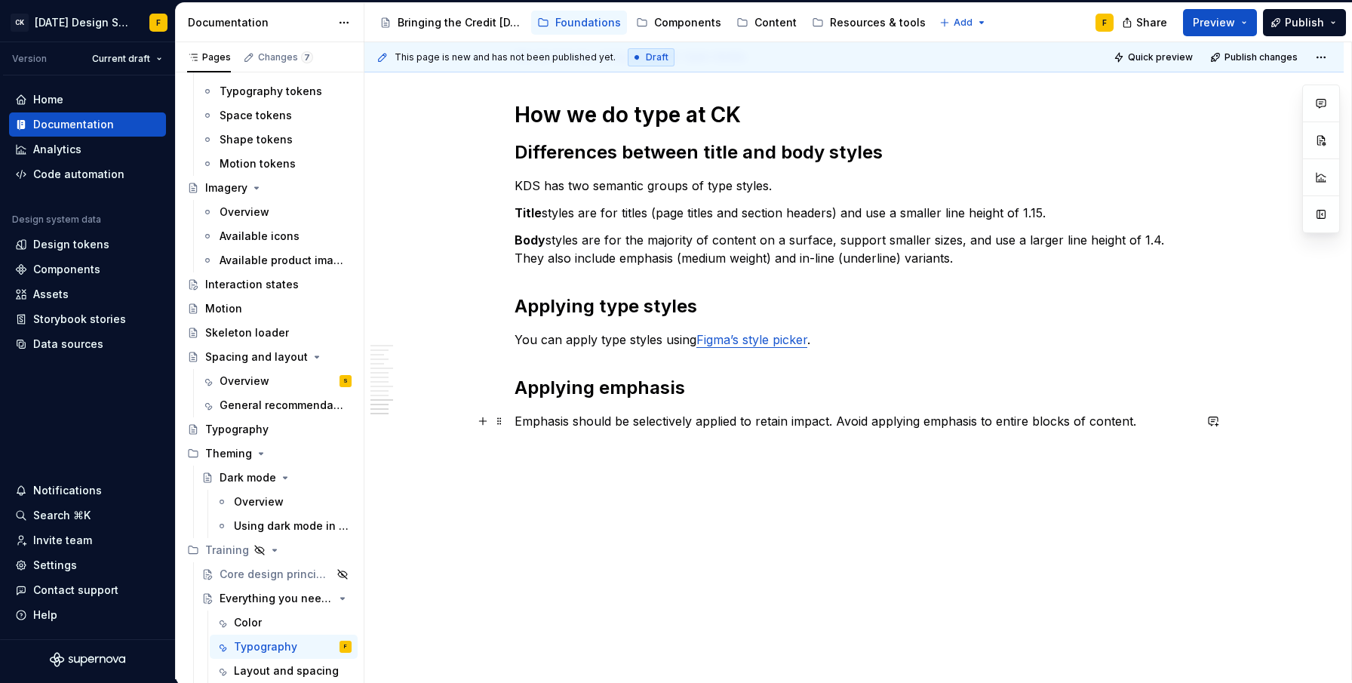
click at [1154, 416] on p "Emphasis should be selectively applied to retain impact. Avoid applying emphasi…" at bounding box center [853, 421] width 679 height 18
click at [254, 671] on div "Layout and spacing" at bounding box center [270, 670] width 72 height 15
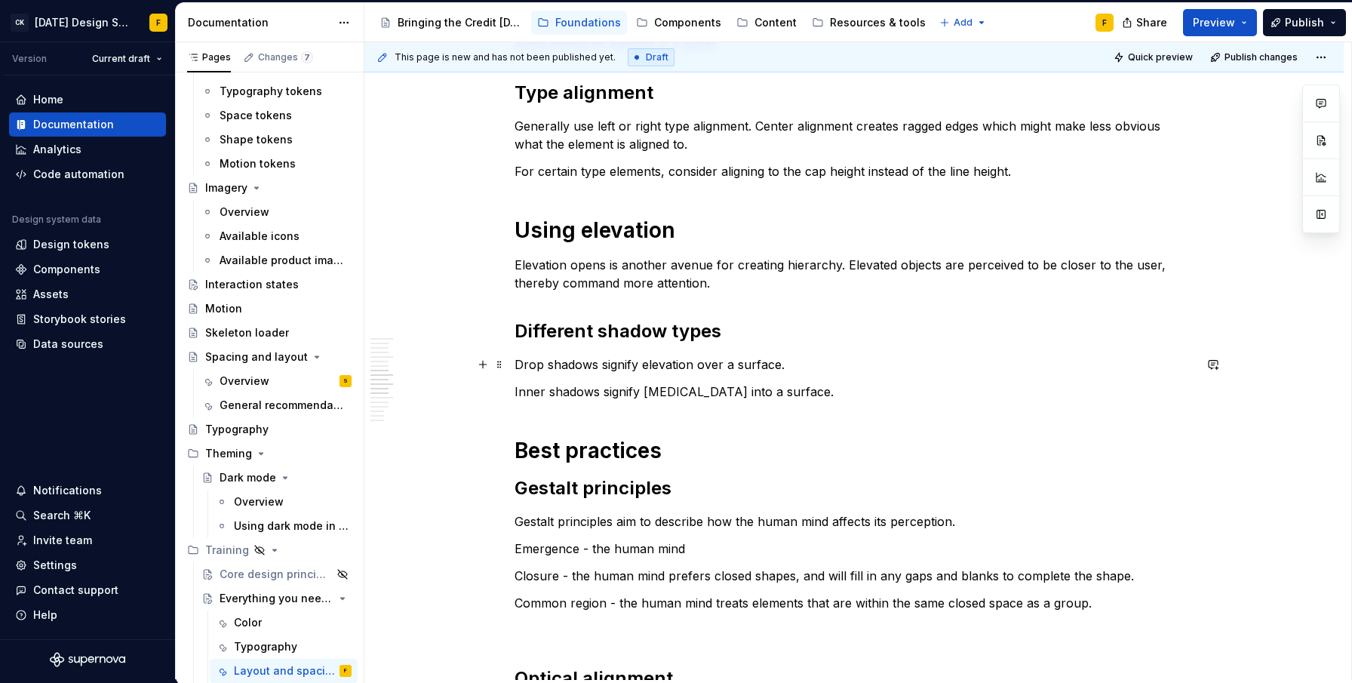
scroll to position [1137, 0]
type textarea "*"
click at [511, 364] on div "Basics of layout and spacing Create an “order of operations” for the user A wel…" at bounding box center [853, 123] width 979 height 2005
click at [585, 266] on p "Elevation opens is another avenue for creating hierarchy. Elevated objects are …" at bounding box center [853, 275] width 679 height 36
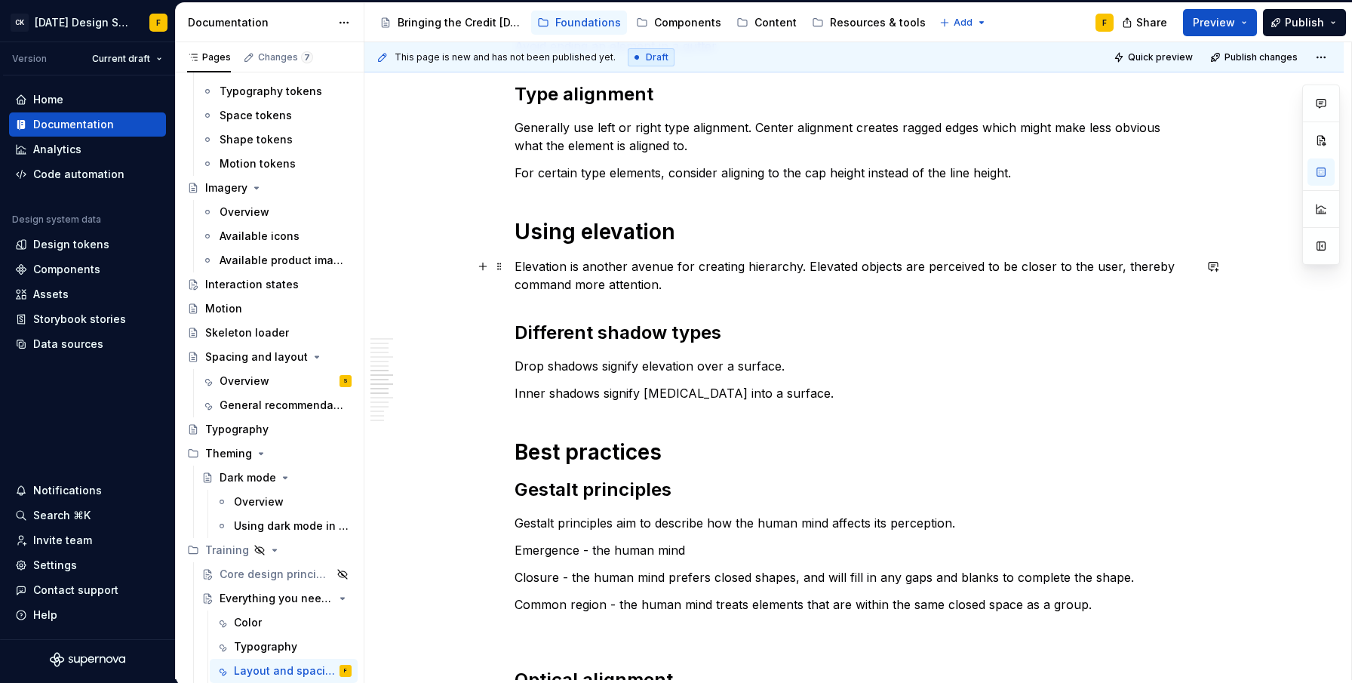
click at [806, 263] on p "Elevation is another avenue for creating hierarchy. Elevated objects are percei…" at bounding box center [853, 275] width 679 height 36
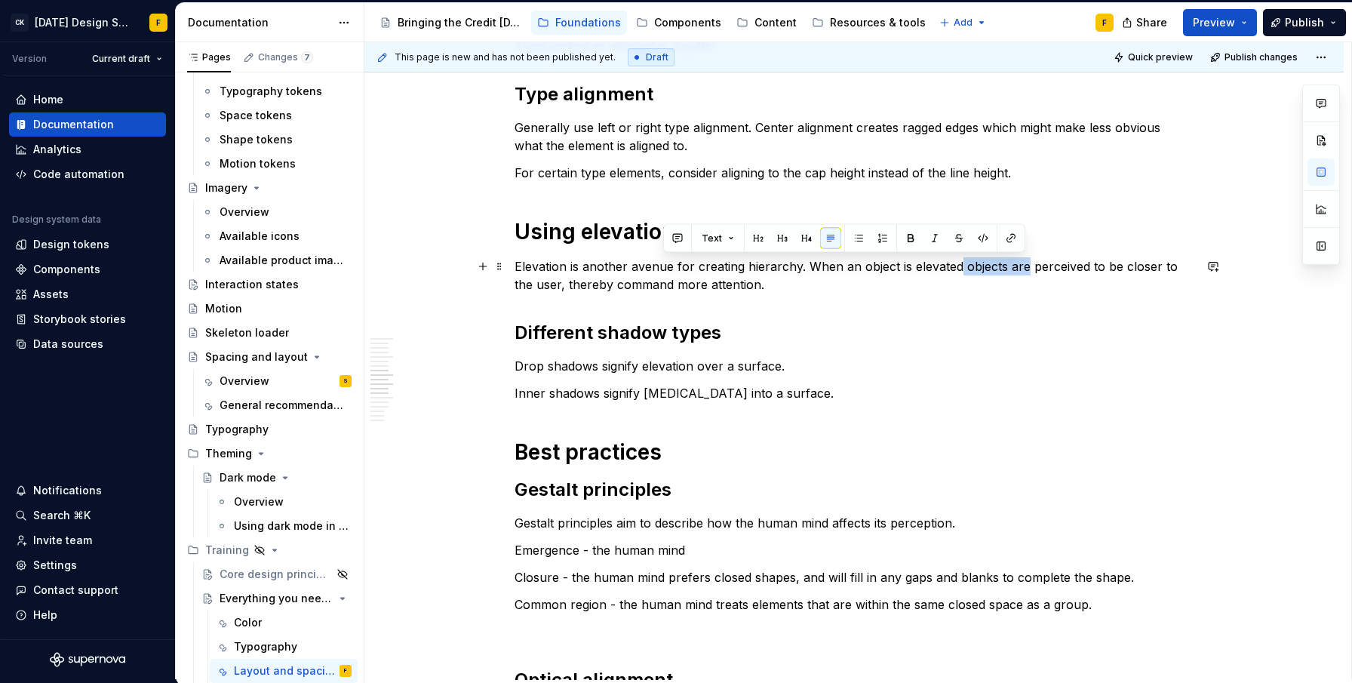
drag, startPoint x: 956, startPoint y: 266, endPoint x: 1021, endPoint y: 267, distance: 64.9
click at [1021, 267] on p "Elevation is another avenue for creating hierarchy. When an object is elevated …" at bounding box center [853, 275] width 679 height 36
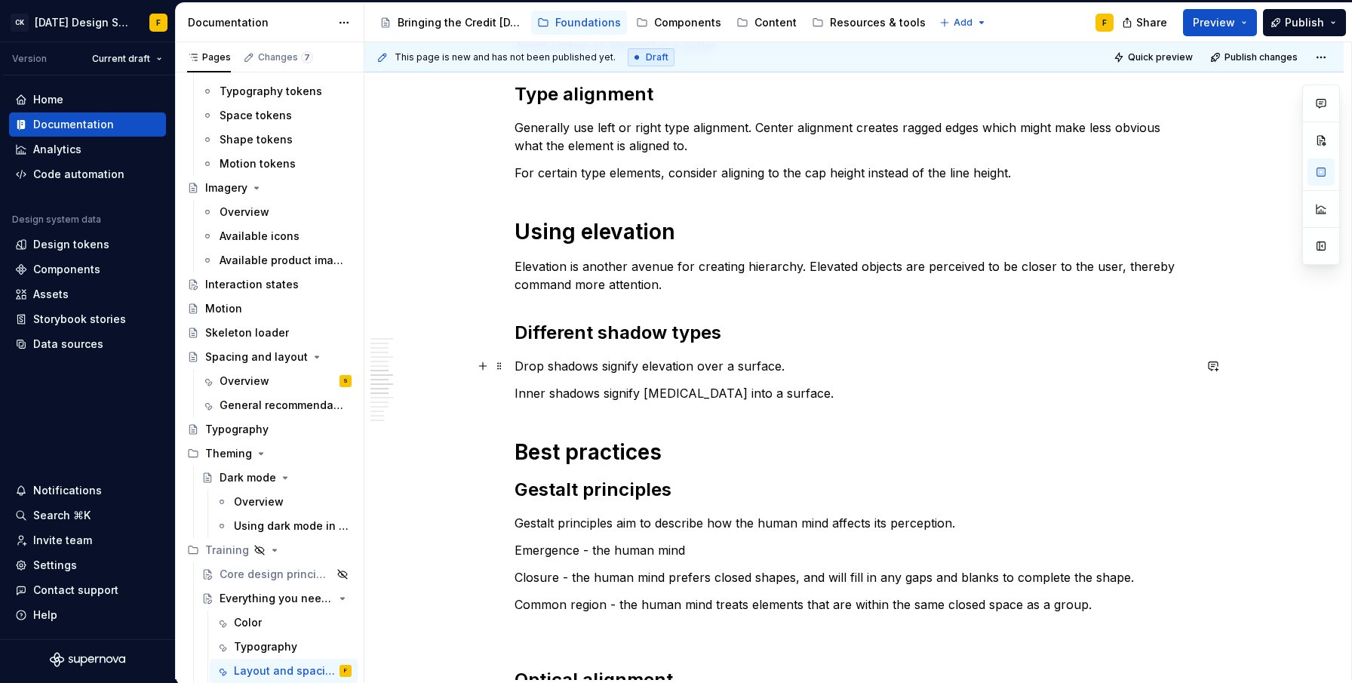
click at [847, 357] on p "Drop shadows signify elevation over a surface." at bounding box center [853, 366] width 679 height 18
click at [1116, 266] on p "Elevation is another avenue for creating hierarchy. Elevated objects are percei…" at bounding box center [853, 275] width 679 height 36
click at [1156, 268] on p "Elevation is another avenue for creating hierarchy. Elevated objects are percei…" at bounding box center [853, 275] width 679 height 36
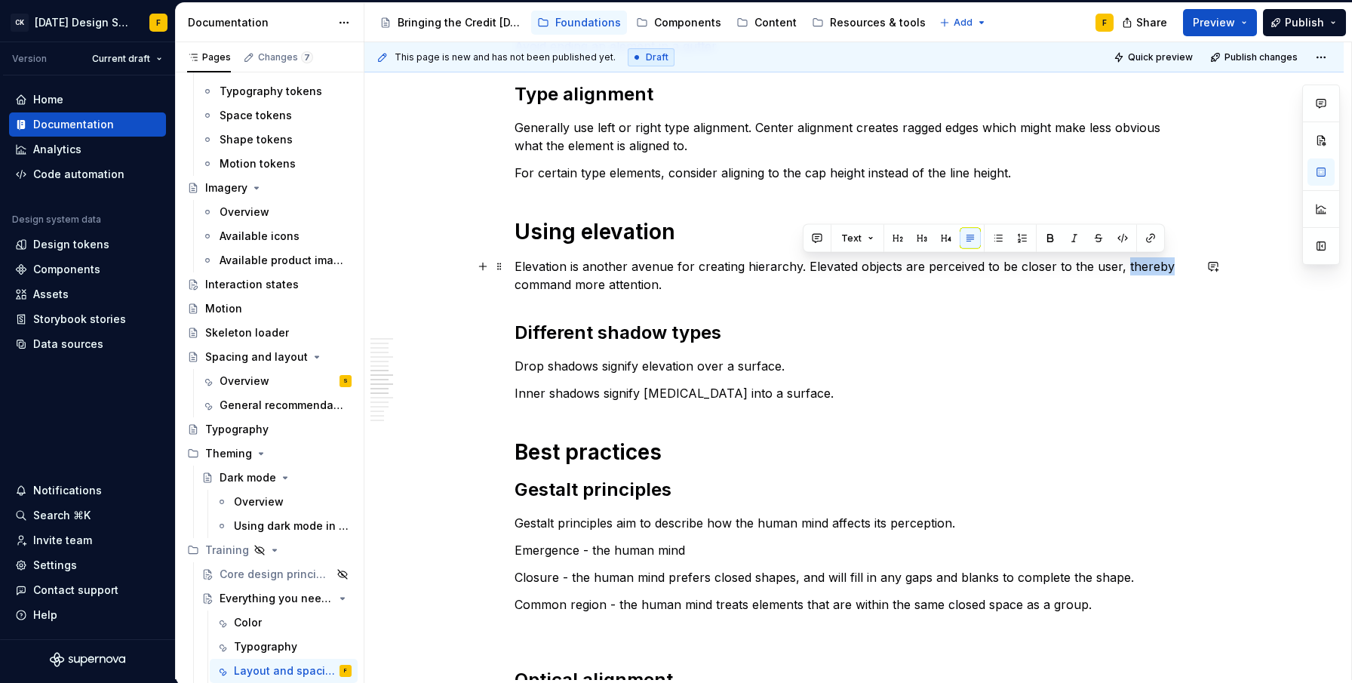
click at [1156, 268] on p "Elevation is another avenue for creating hierarchy. Elevated objects are percei…" at bounding box center [853, 275] width 679 height 36
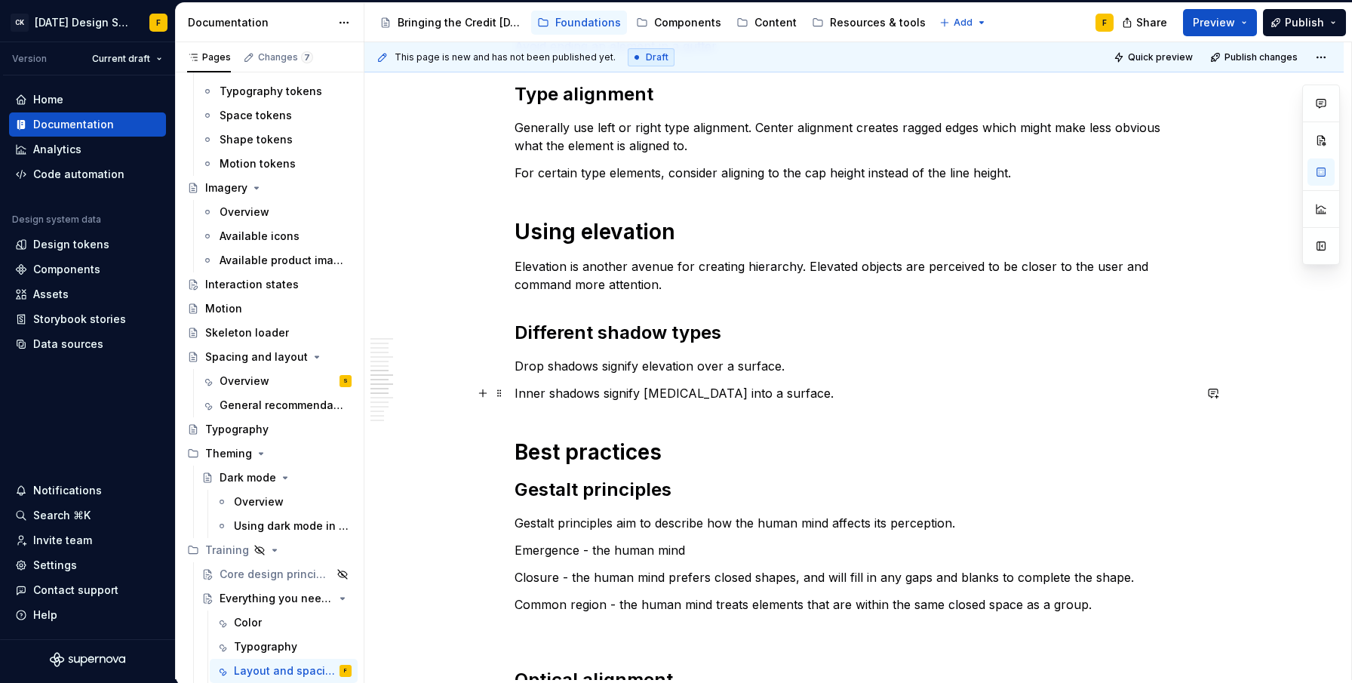
click at [879, 384] on p "Inner shadows signify [MEDICAL_DATA] into a surface." at bounding box center [853, 393] width 679 height 18
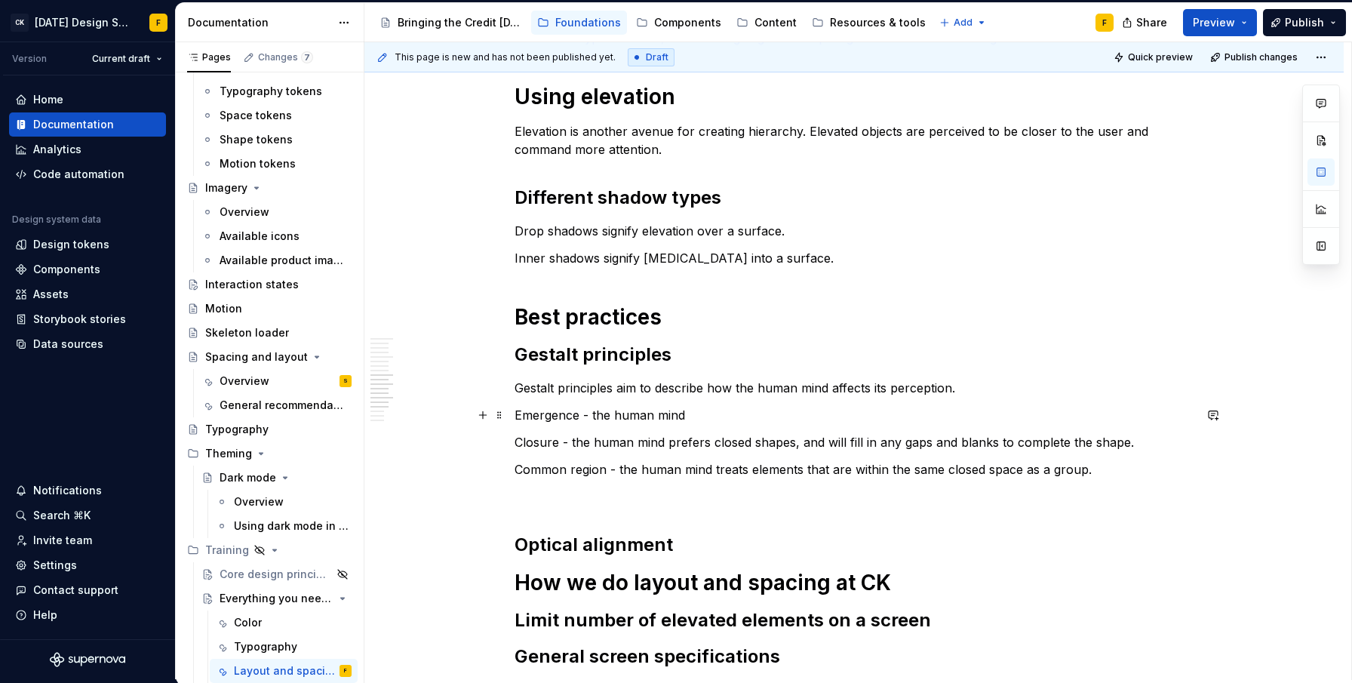
scroll to position [1236, 0]
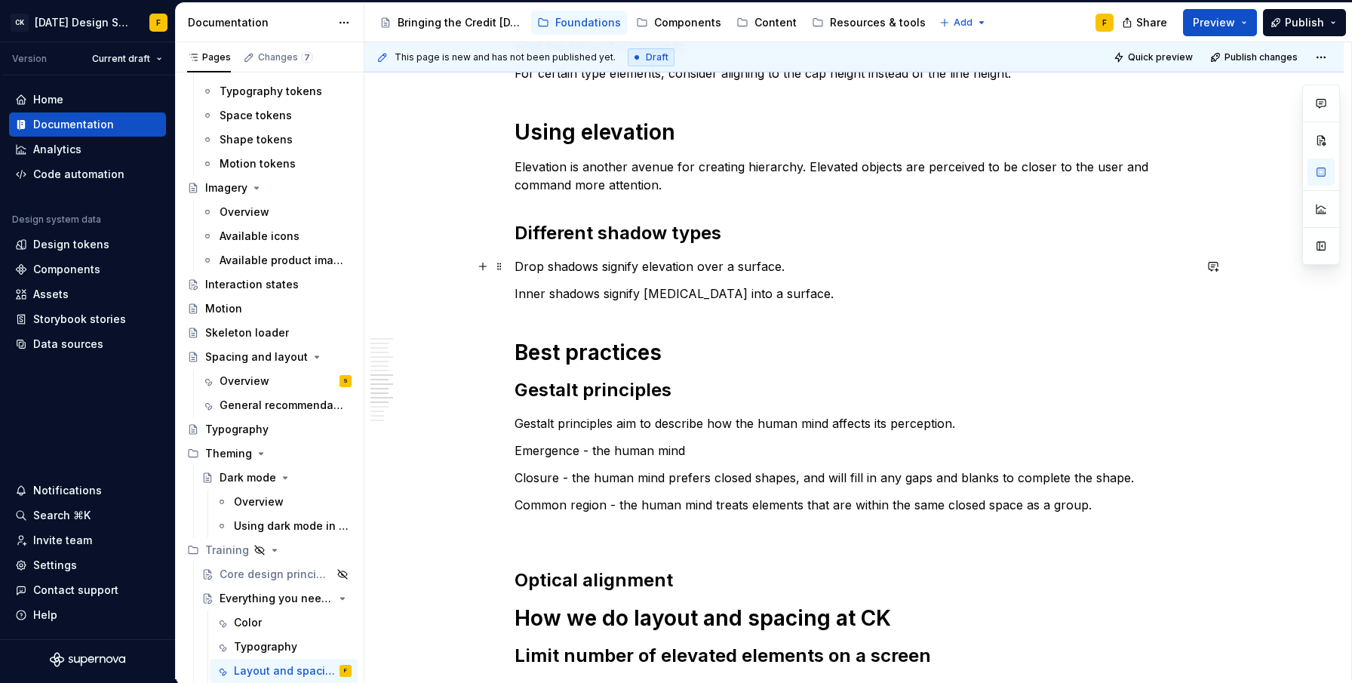
click at [607, 264] on p "Drop shadows signify elevation over a surface." at bounding box center [853, 266] width 679 height 18
click at [622, 288] on p "Inner shadows signify [MEDICAL_DATA] into a surface." at bounding box center [853, 293] width 679 height 18
click at [601, 294] on p "Inner shadows represent depression into a surface." at bounding box center [853, 293] width 679 height 18
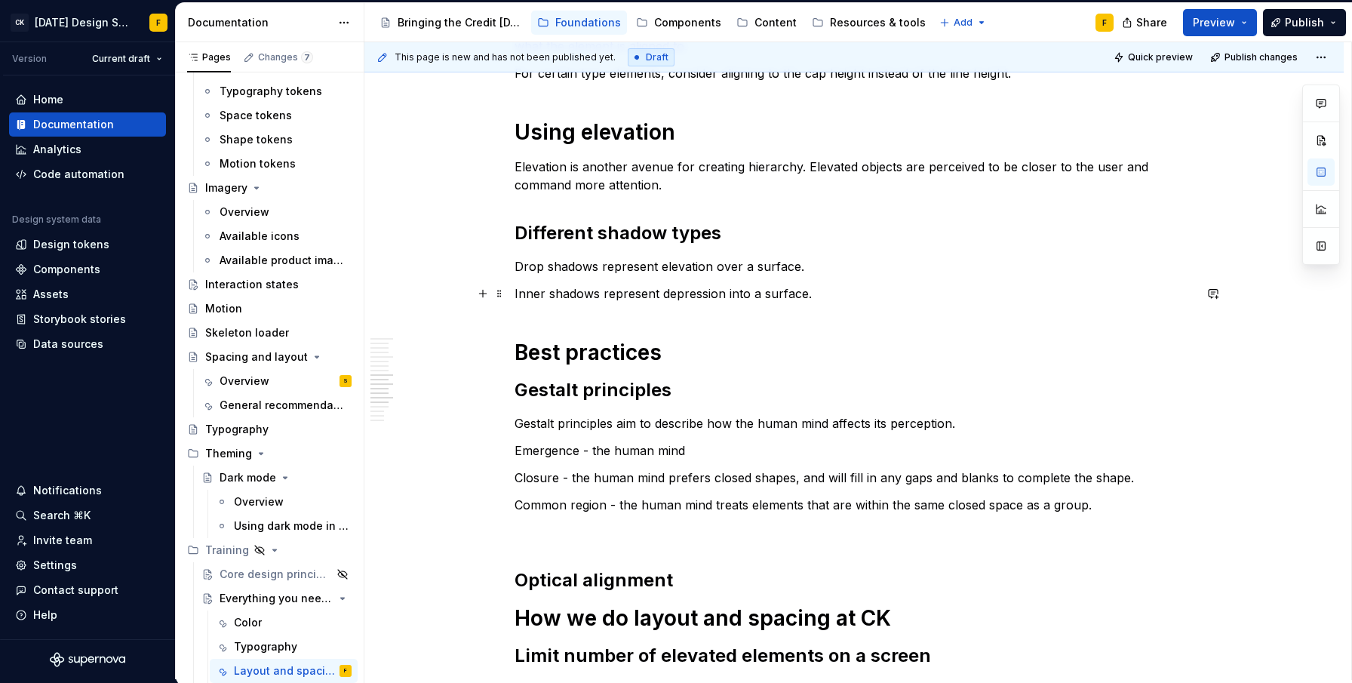
click at [515, 295] on p "Inner shadows represent depression into a surface." at bounding box center [853, 293] width 679 height 18
click at [743, 243] on h2 "Different shadow types" at bounding box center [853, 233] width 679 height 24
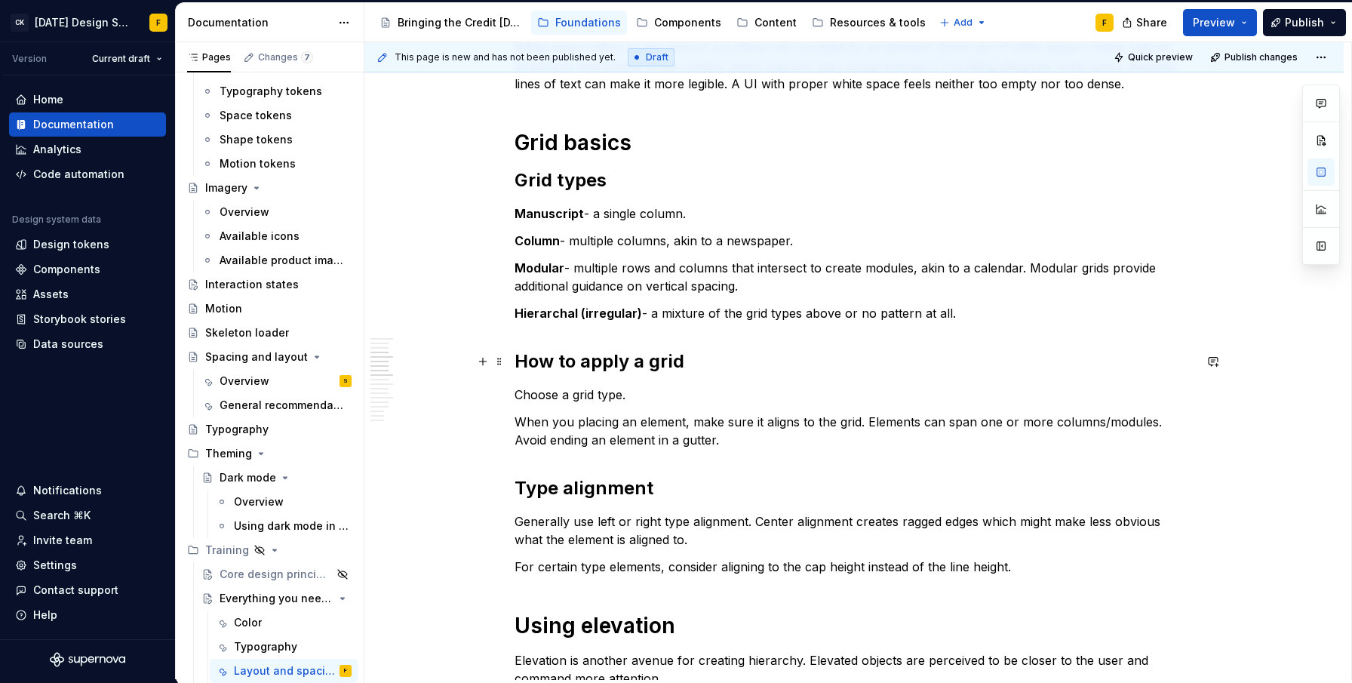
scroll to position [713, 0]
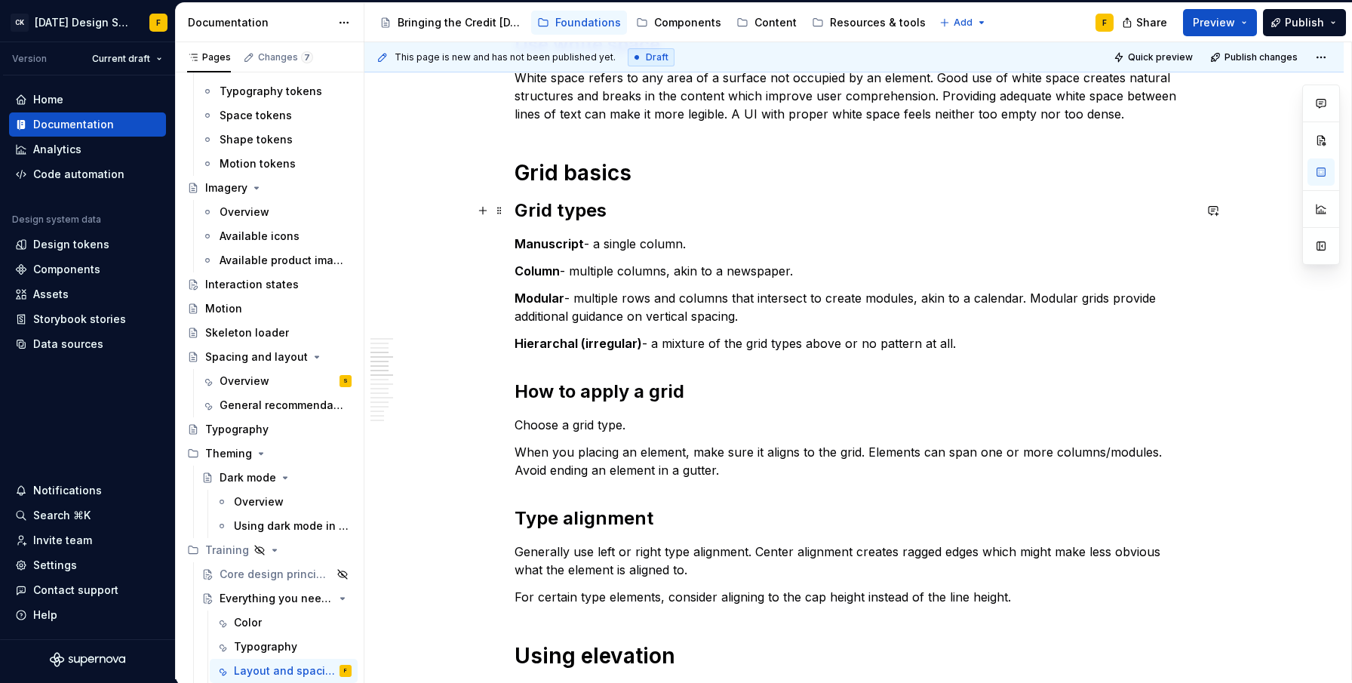
click at [519, 209] on h2 "Grid types" at bounding box center [853, 210] width 679 height 24
click at [518, 172] on h1 "Grid basics" at bounding box center [853, 172] width 679 height 27
click at [659, 366] on div "Basics of layout and spacing Create an “order of operations” for the user A wel…" at bounding box center [853, 467] width 679 height 1773
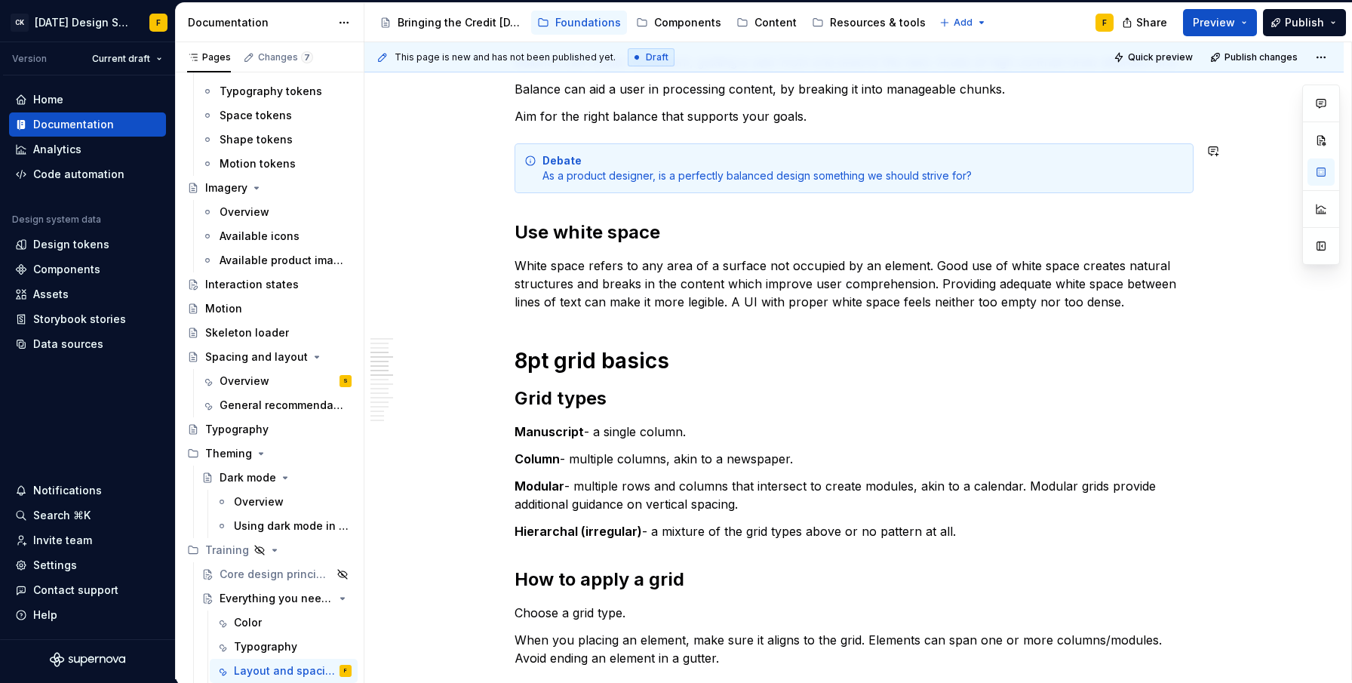
scroll to position [680, 0]
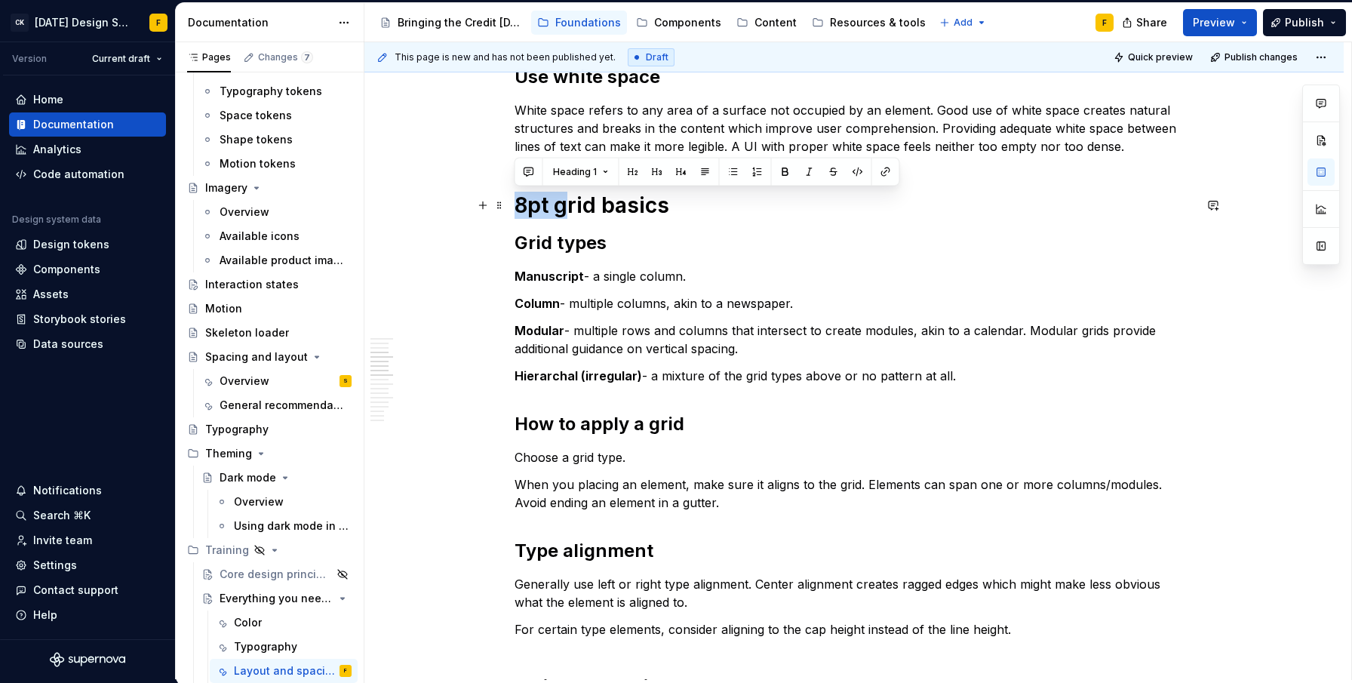
drag, startPoint x: 564, startPoint y: 203, endPoint x: 511, endPoint y: 207, distance: 53.7
click at [511, 207] on div "Basics of layout and spacing Create an “order of operations” for the user A wel…" at bounding box center [853, 594] width 979 height 2032
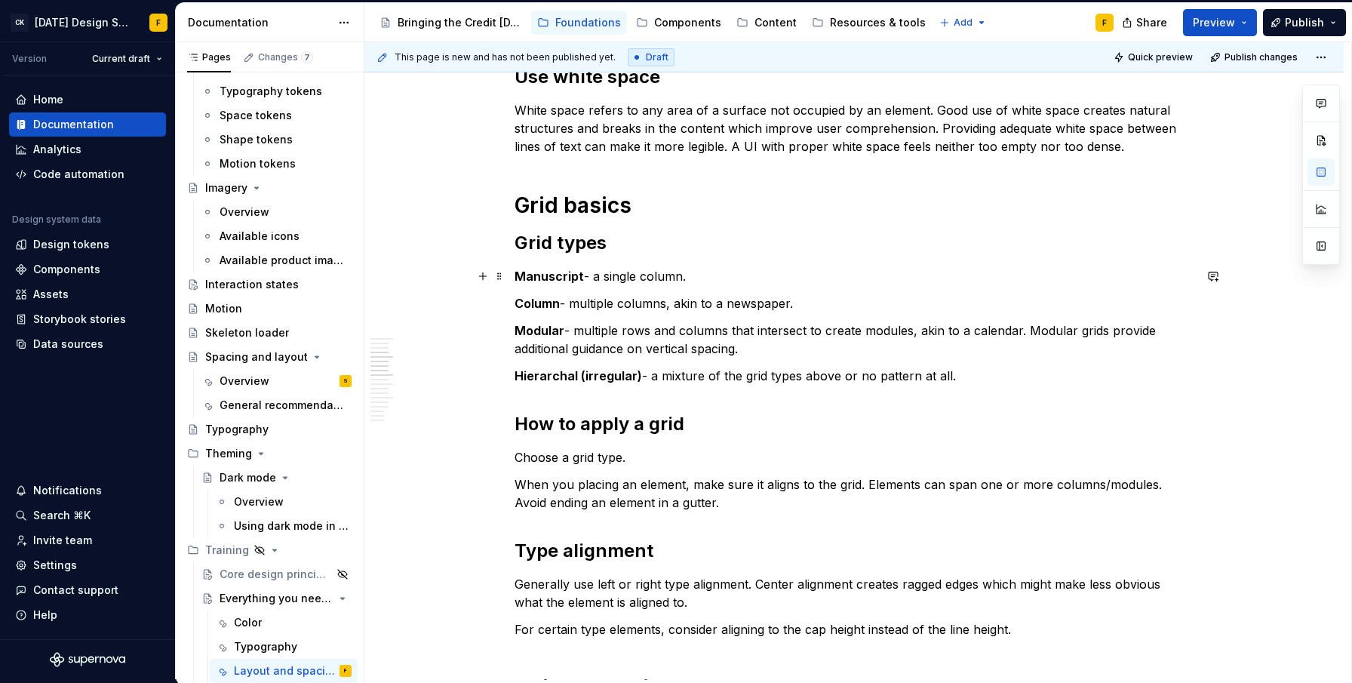
click at [634, 280] on p "Manuscript - a single column." at bounding box center [853, 276] width 679 height 18
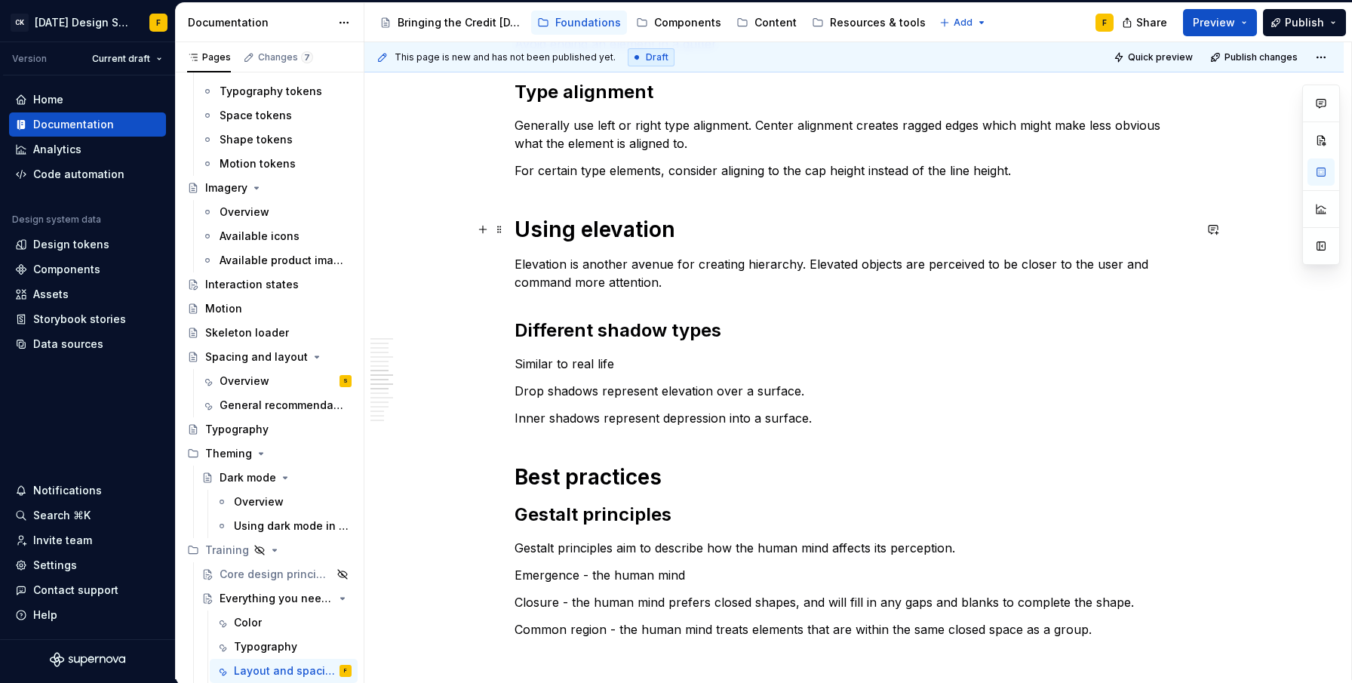
scroll to position [1148, 0]
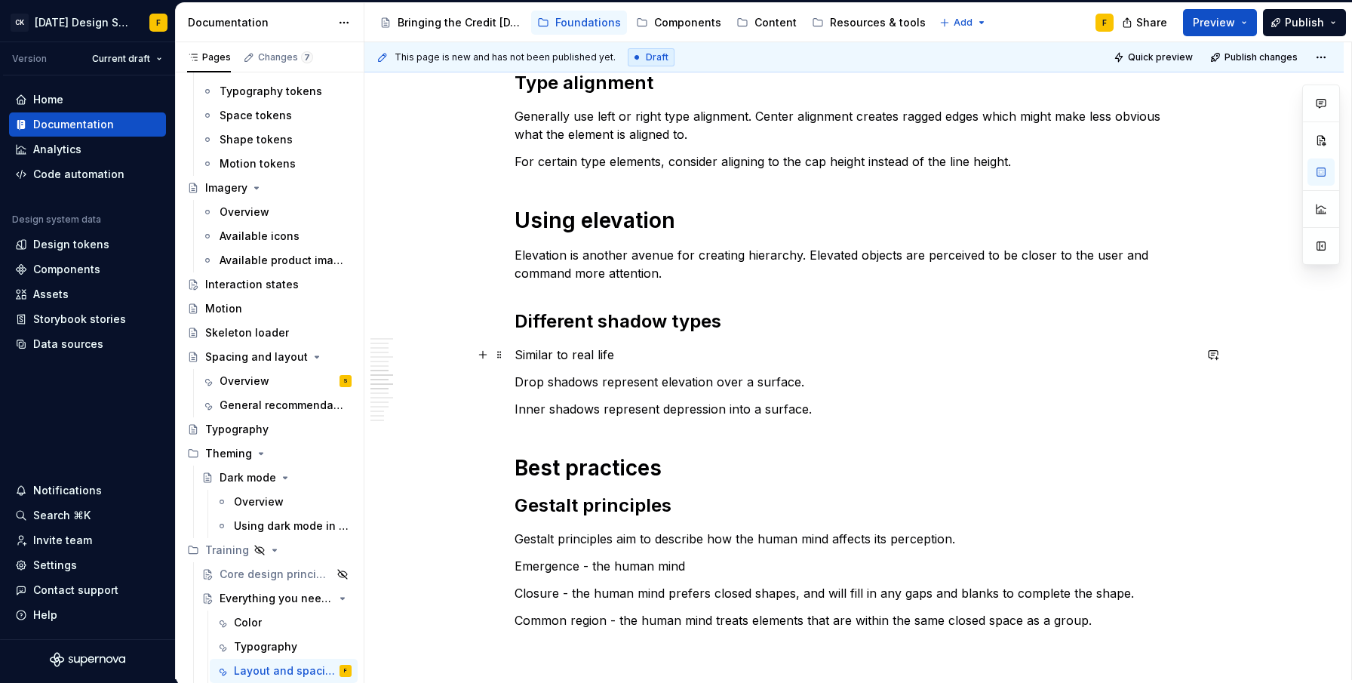
click at [656, 360] on p "Similar to real life" at bounding box center [853, 355] width 679 height 18
click at [729, 353] on p "Our application of digital shadows behave similarly to the real worldsimulate" at bounding box center [853, 355] width 679 height 18
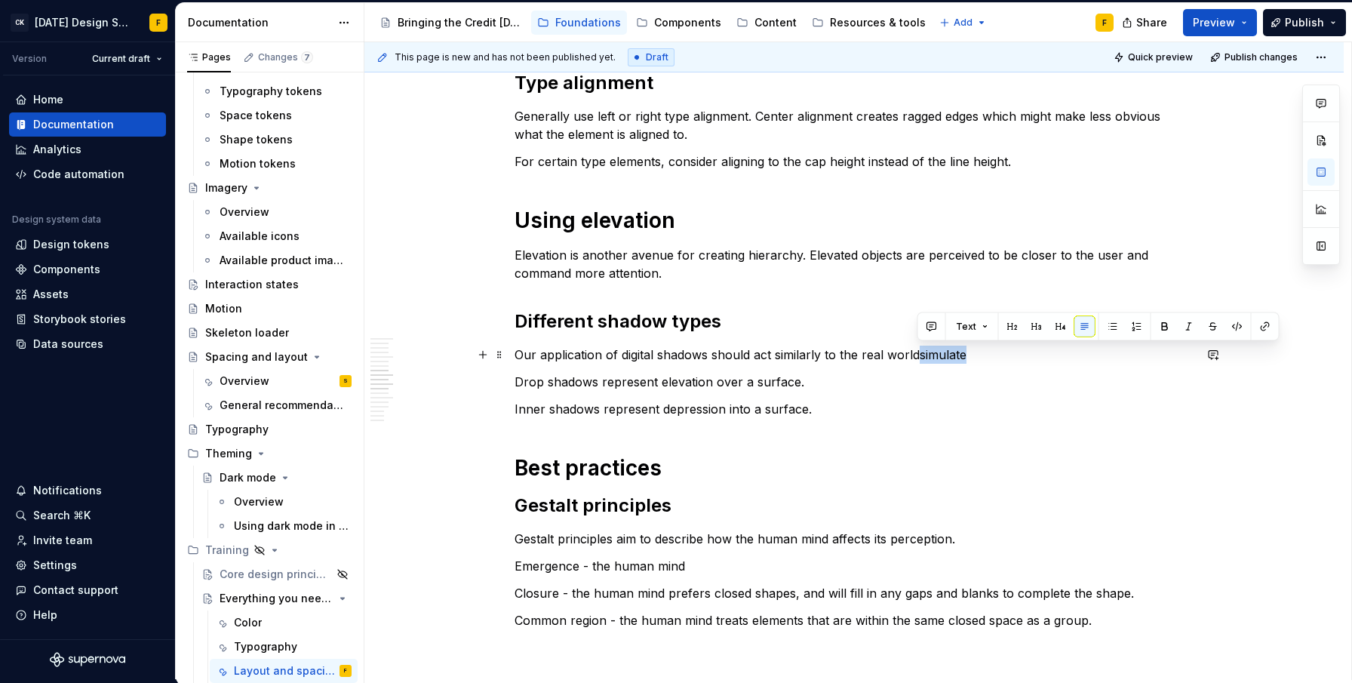
drag, startPoint x: 917, startPoint y: 354, endPoint x: 966, endPoint y: 354, distance: 48.3
click at [966, 354] on p "Our application of digital shadows should act similarly to the real worldsimula…" at bounding box center [853, 355] width 679 height 18
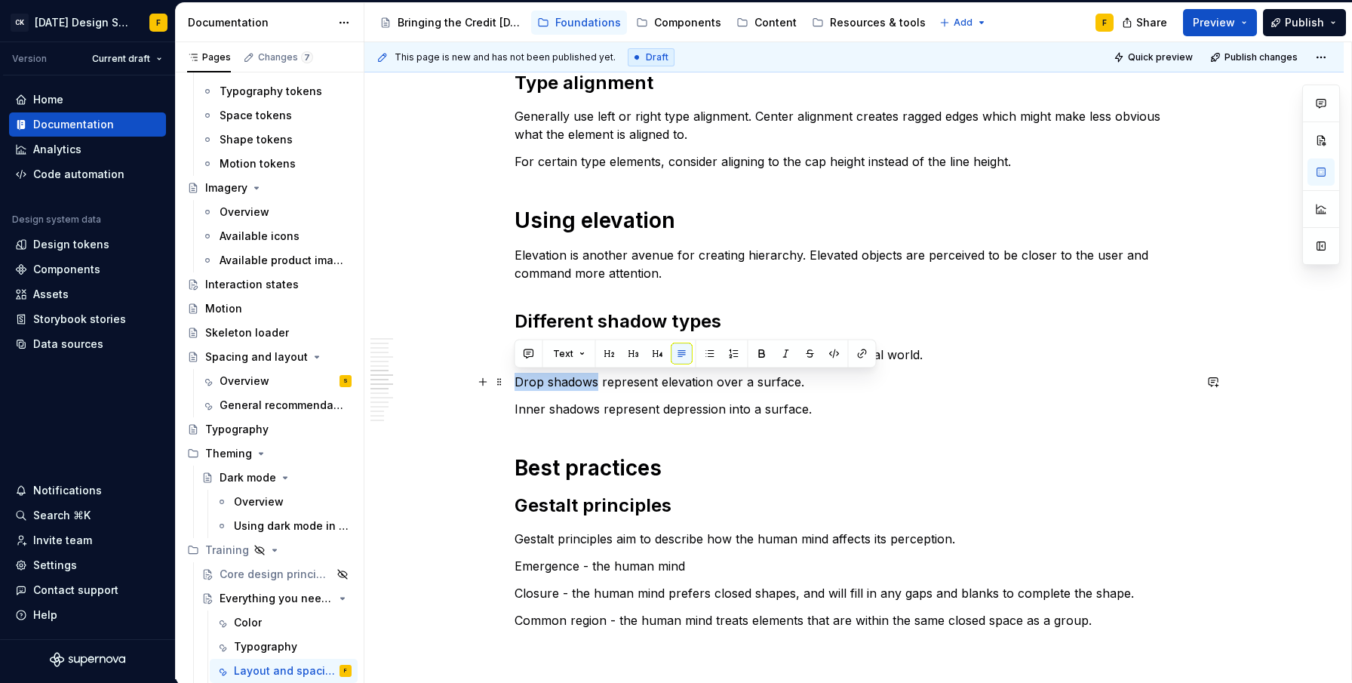
drag, startPoint x: 595, startPoint y: 380, endPoint x: 513, endPoint y: 380, distance: 82.2
click at [513, 380] on div "Basics of layout and spacing Create an “order of operations” for the user A wel…" at bounding box center [853, 126] width 979 height 2032
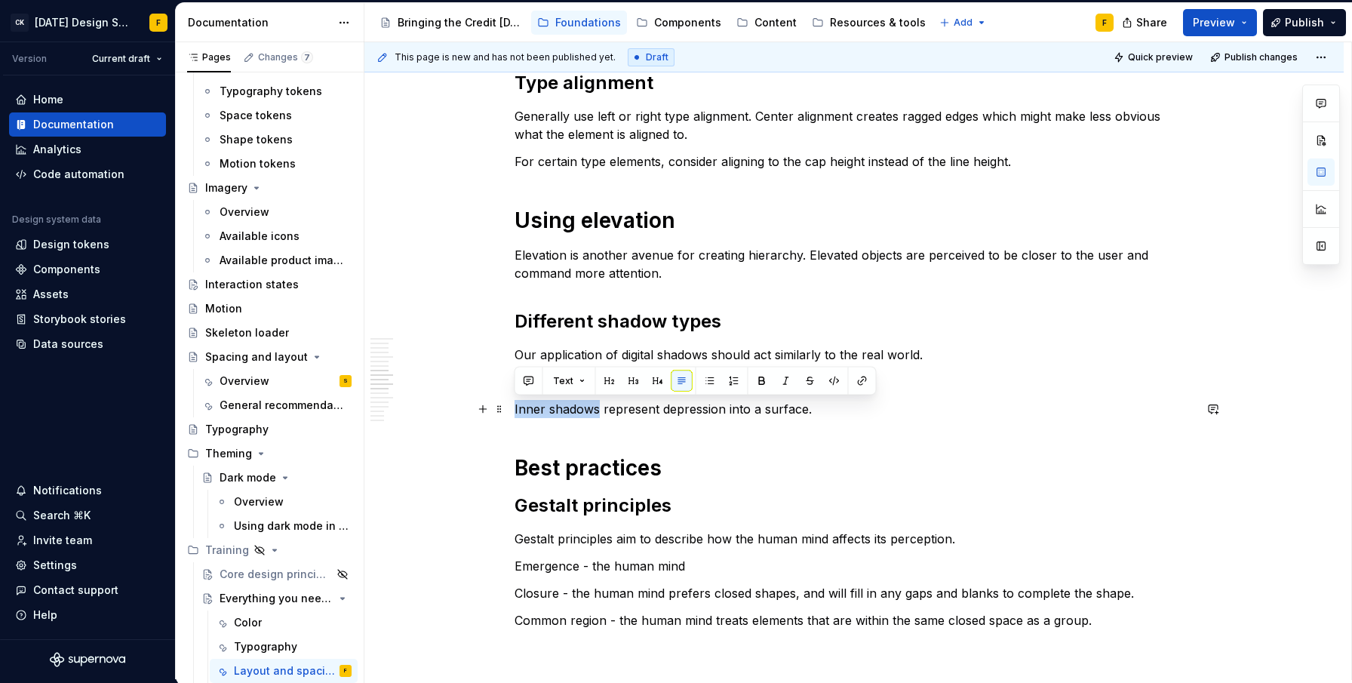
drag, startPoint x: 597, startPoint y: 410, endPoint x: 513, endPoint y: 412, distance: 83.8
click at [513, 412] on div "Basics of layout and spacing Create an “order of operations” for the user A wel…" at bounding box center [853, 126] width 979 height 2032
click at [675, 412] on p "Inner shadows represent [MEDICAL_DATA] into a surface." at bounding box center [853, 409] width 679 height 18
click at [719, 442] on div "Basics of layout and spacing Create an “order of operations” for the user A wel…" at bounding box center [853, 32] width 679 height 1773
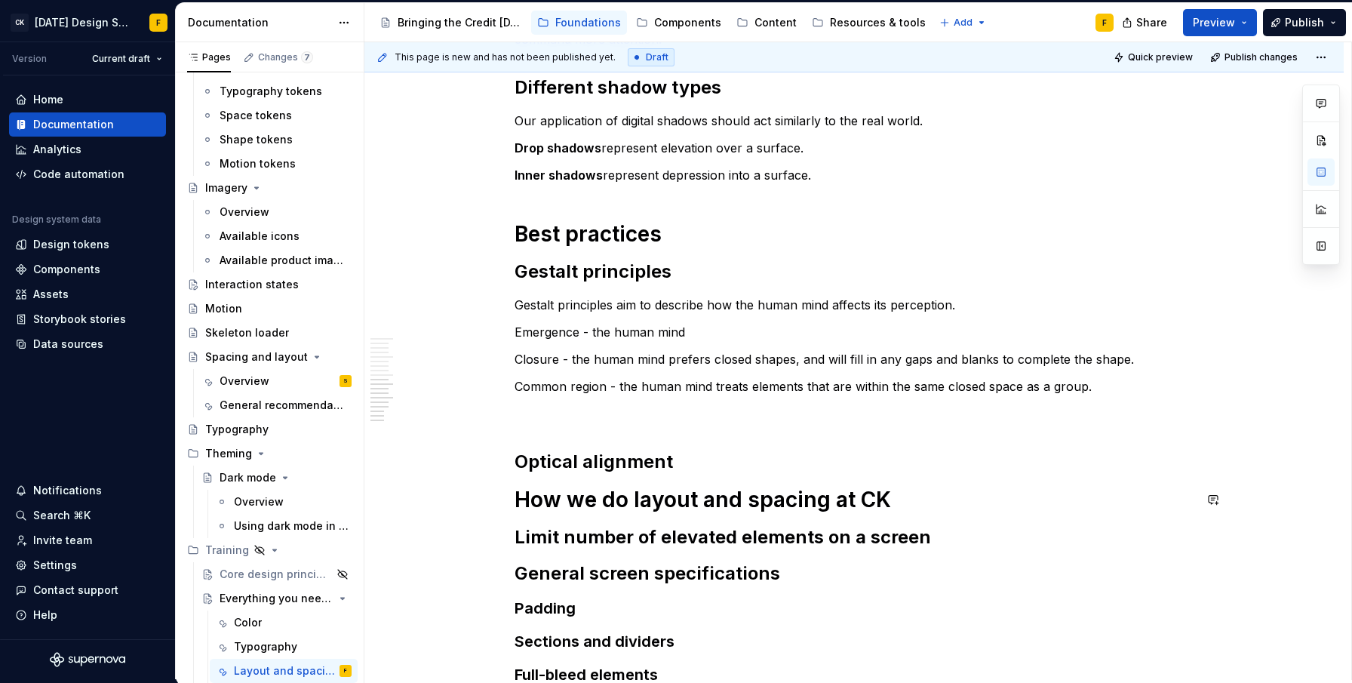
scroll to position [1285, 0]
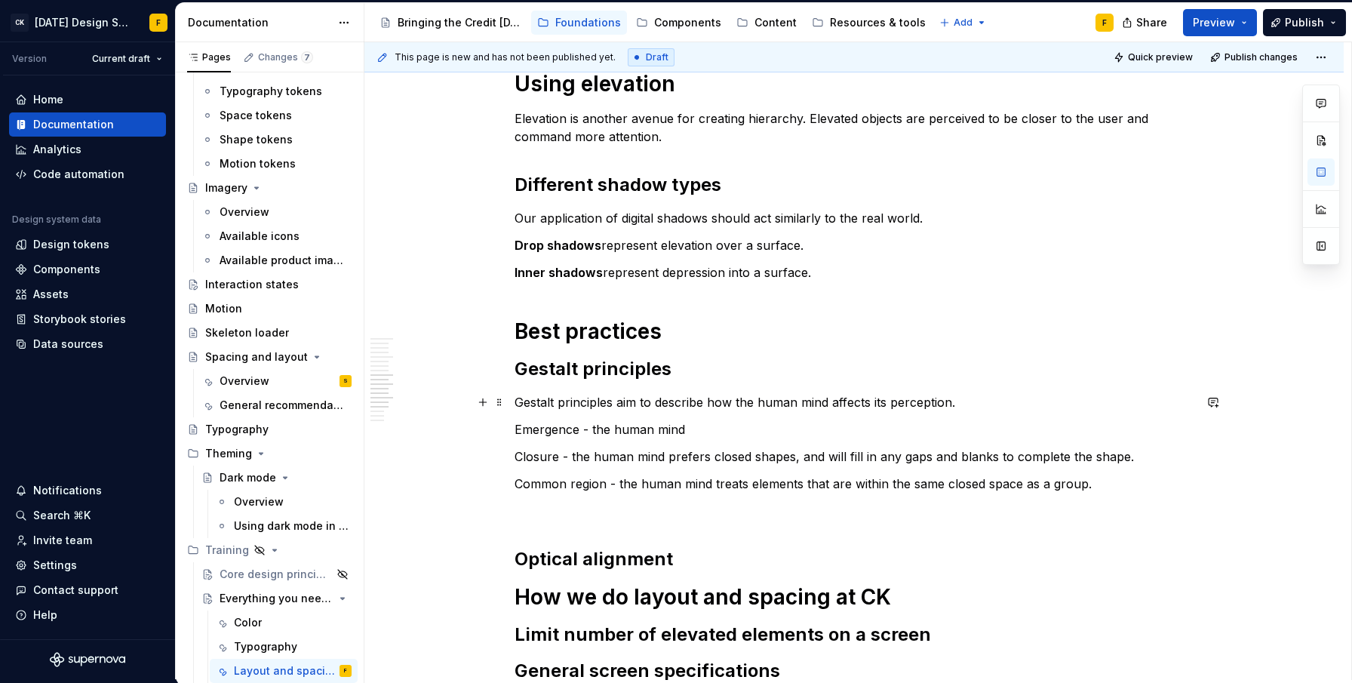
click at [766, 403] on p "Gestalt principles aim to describe how the human mind affects its perception." at bounding box center [853, 402] width 679 height 18
click at [980, 398] on p "Gestalt principles aim to describe how the human mind affects its perception." at bounding box center [853, 402] width 679 height 18
click at [878, 402] on p "Gestalt principles aim to describe how the human mind affects its perception." at bounding box center [853, 402] width 679 height 18
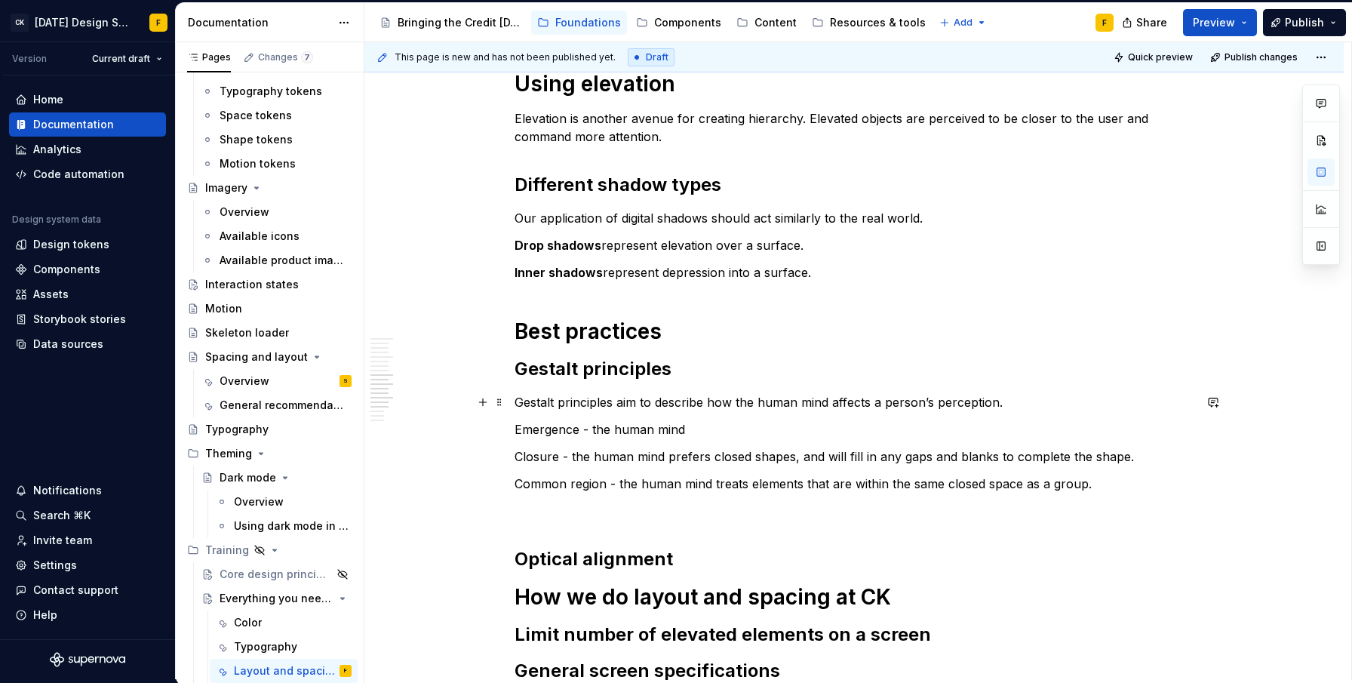
click at [680, 404] on p "Gestalt principles aim to describe how the human mind affects a person’s percep…" at bounding box center [853, 402] width 679 height 18
click at [1110, 481] on p "Common region - the human mind treats elements that are within the same closed …" at bounding box center [853, 484] width 679 height 18
click at [829, 484] on p "Common region - the human mind treats elements that are within the same closed …" at bounding box center [853, 484] width 679 height 18
click at [905, 484] on p "Common region - the human mind treats elements that enclosed are within the sam…" at bounding box center [853, 484] width 679 height 18
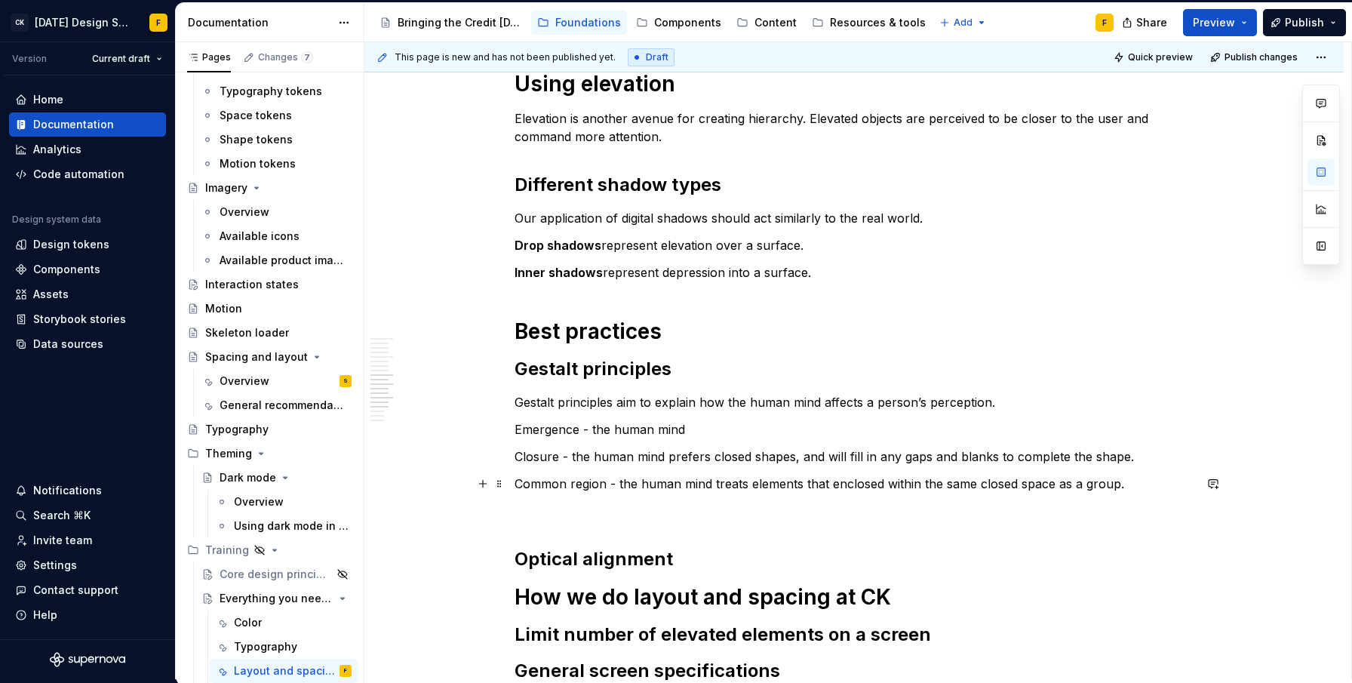
click at [988, 486] on p "Common region - the human mind treats elements that enclosed within the same cl…" at bounding box center [853, 484] width 679 height 18
click at [1089, 482] on p "Common region - the human mind treats elements that enclosed within the same sh…" at bounding box center [853, 484] width 679 height 18
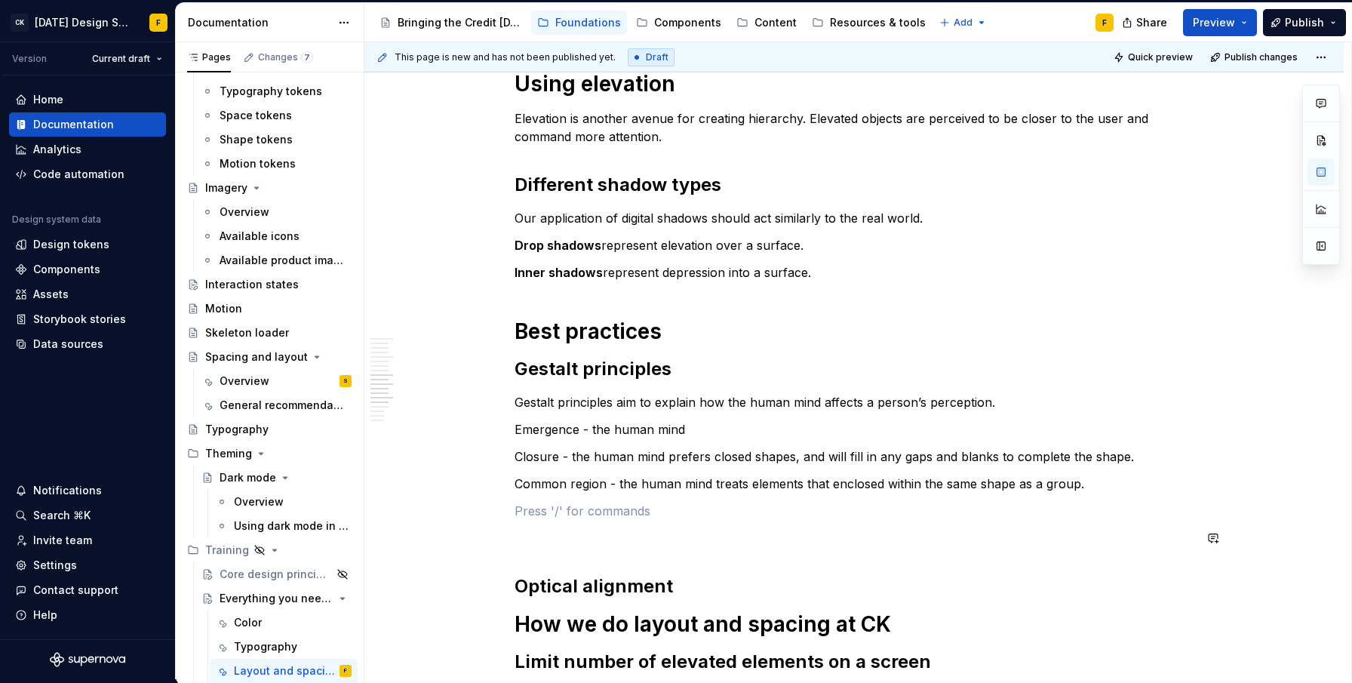
click at [572, 530] on p at bounding box center [853, 538] width 679 height 18
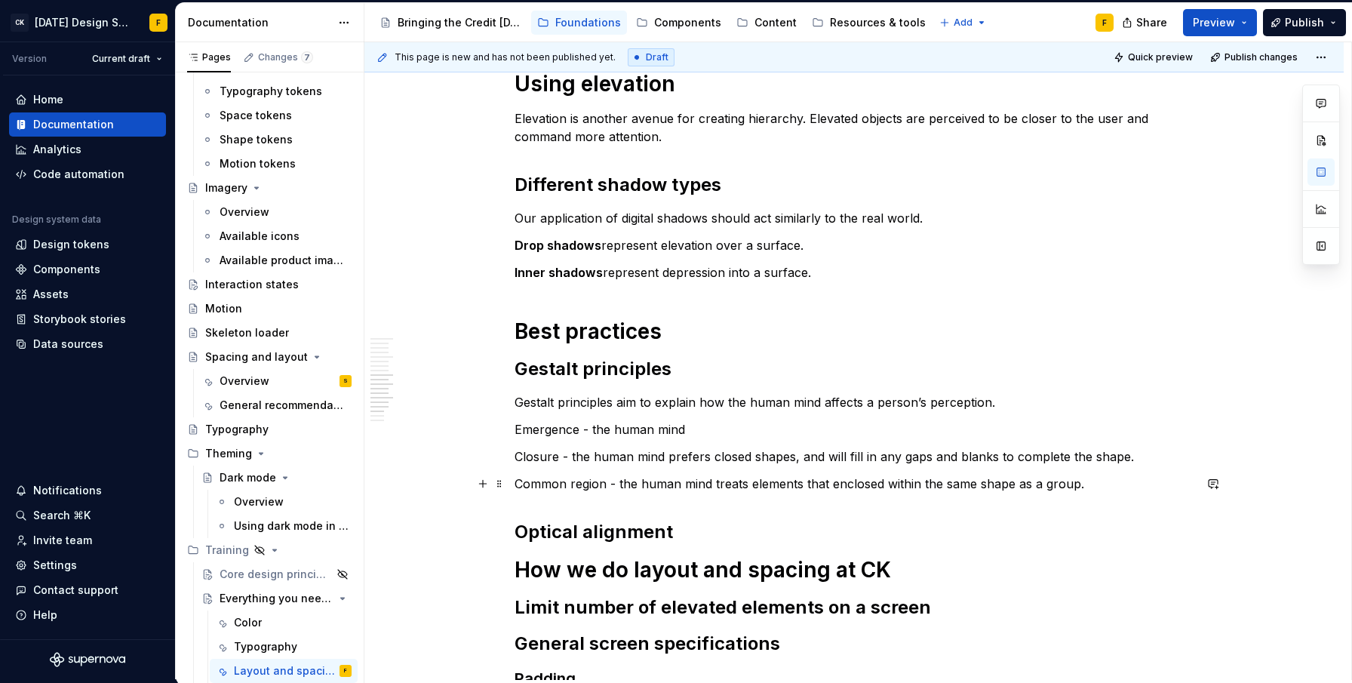
click at [828, 483] on p "Common region - the human mind treats elements that enclosed within the same sh…" at bounding box center [853, 484] width 679 height 18
click at [943, 483] on p "Common region - the human mind treats elements that are enclosed within the sam…" at bounding box center [853, 484] width 679 height 18
drag, startPoint x: 966, startPoint y: 484, endPoint x: 1031, endPoint y: 483, distance: 65.6
click at [1031, 483] on p "Common region - the human mind treats elements that are enclosed within the sam…" at bounding box center [853, 484] width 679 height 18
click at [1051, 491] on p "Common region - the human mind treats elements that are enclosed within the reg…" at bounding box center [853, 484] width 679 height 18
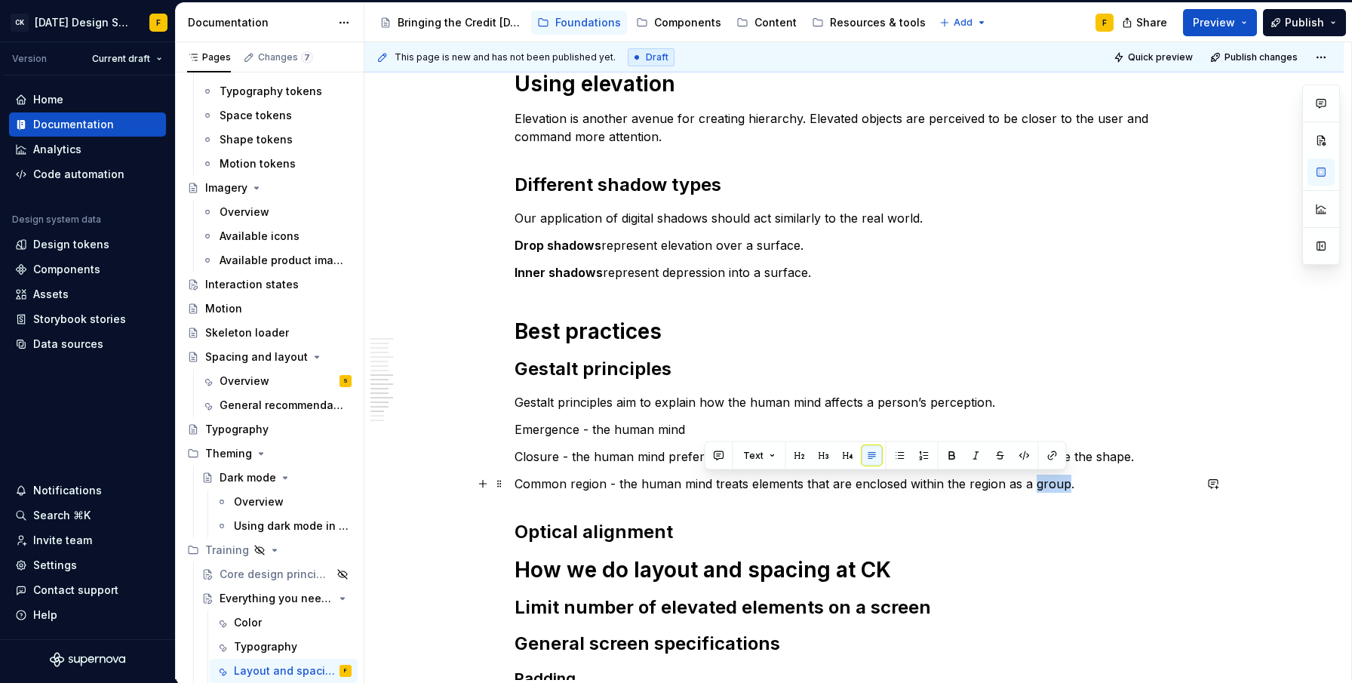
click at [1051, 491] on p "Common region - the human mind treats elements that are enclosed within the reg…" at bounding box center [853, 484] width 679 height 18
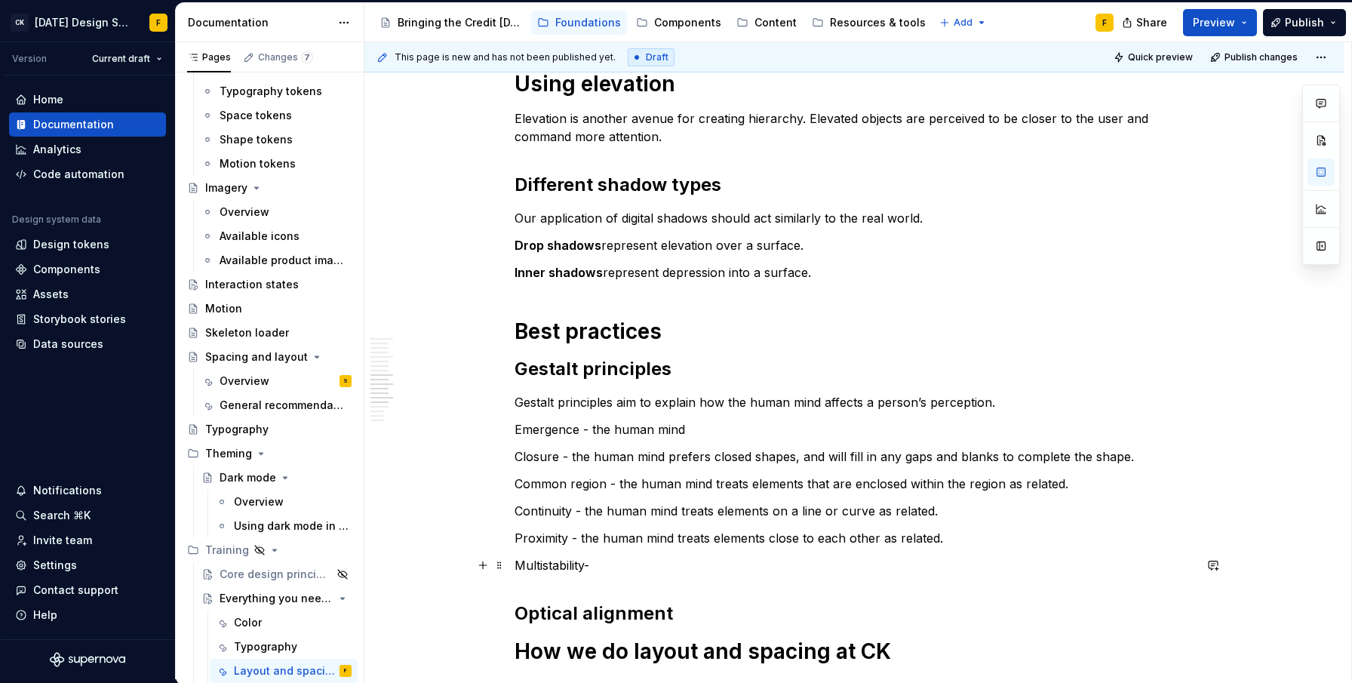
click at [587, 564] on p "Multistability-" at bounding box center [853, 565] width 679 height 18
click at [610, 564] on p "Multistability -" at bounding box center [853, 565] width 679 height 18
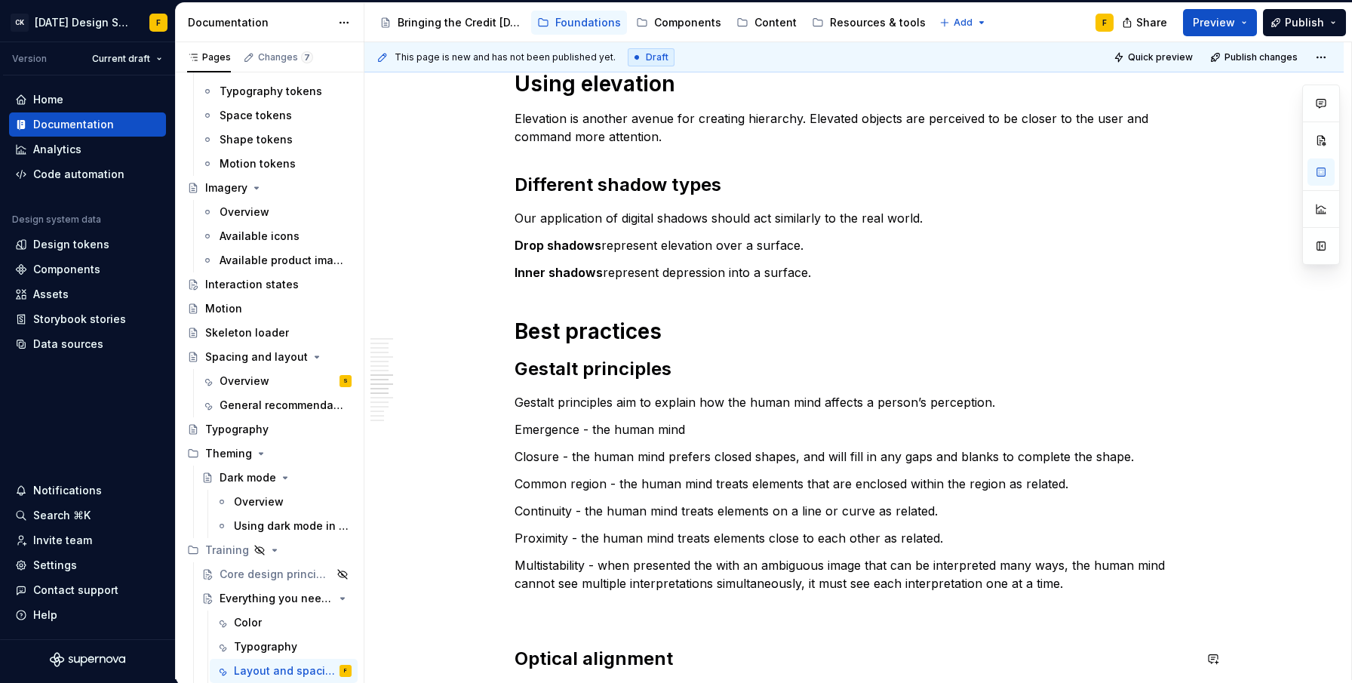
click at [689, 611] on p at bounding box center [853, 610] width 679 height 18
click at [561, 609] on p at bounding box center [853, 610] width 679 height 18
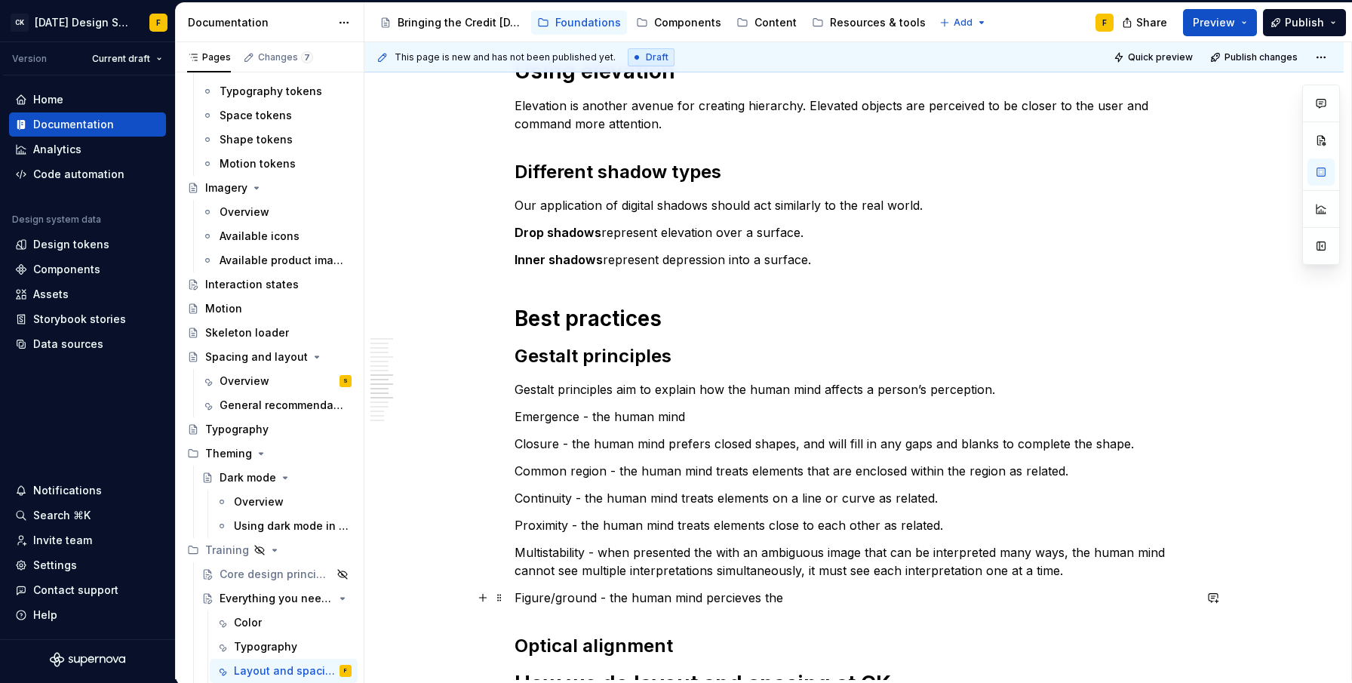
click at [731, 599] on p "Figure/ground - the human mind percieves the" at bounding box center [853, 597] width 679 height 18
click at [790, 600] on p "Figure/ground - the human mind perceives the" at bounding box center [853, 597] width 679 height 18
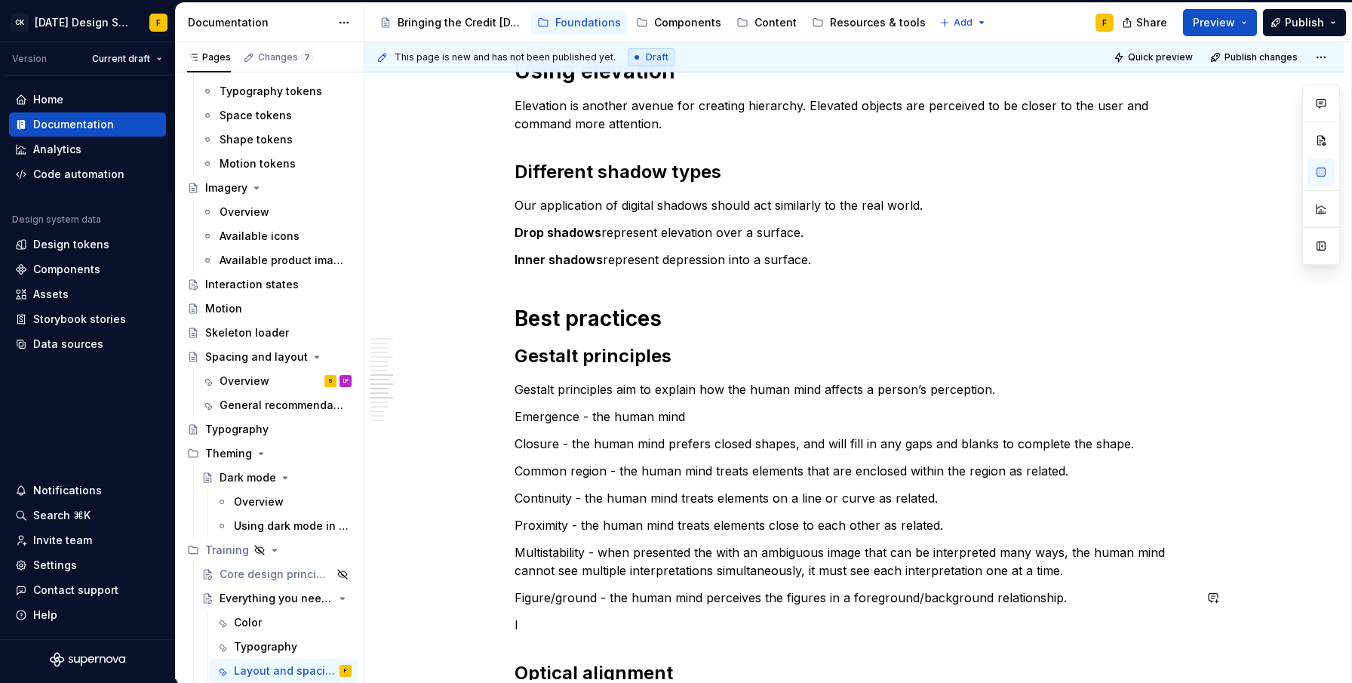
scroll to position [1325, 0]
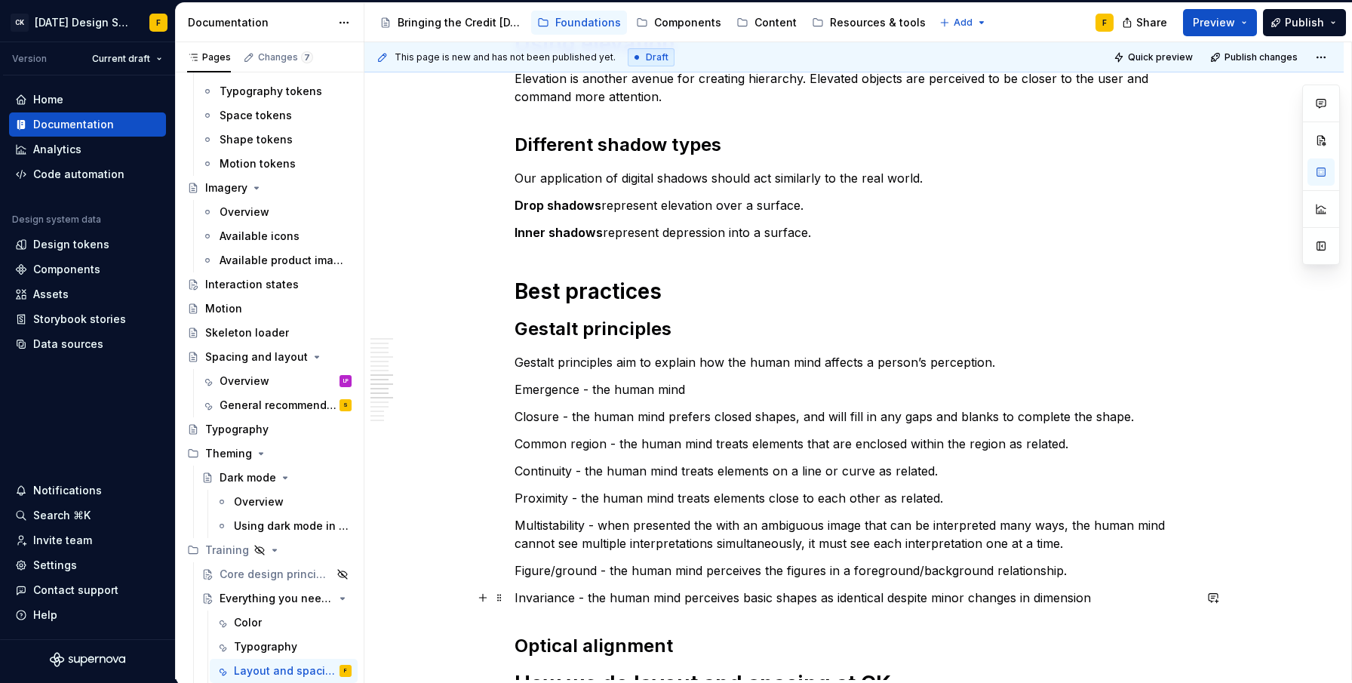
click at [1068, 600] on p "Invariance - the human mind perceives basic shapes as identical despite minor c…" at bounding box center [853, 597] width 679 height 18
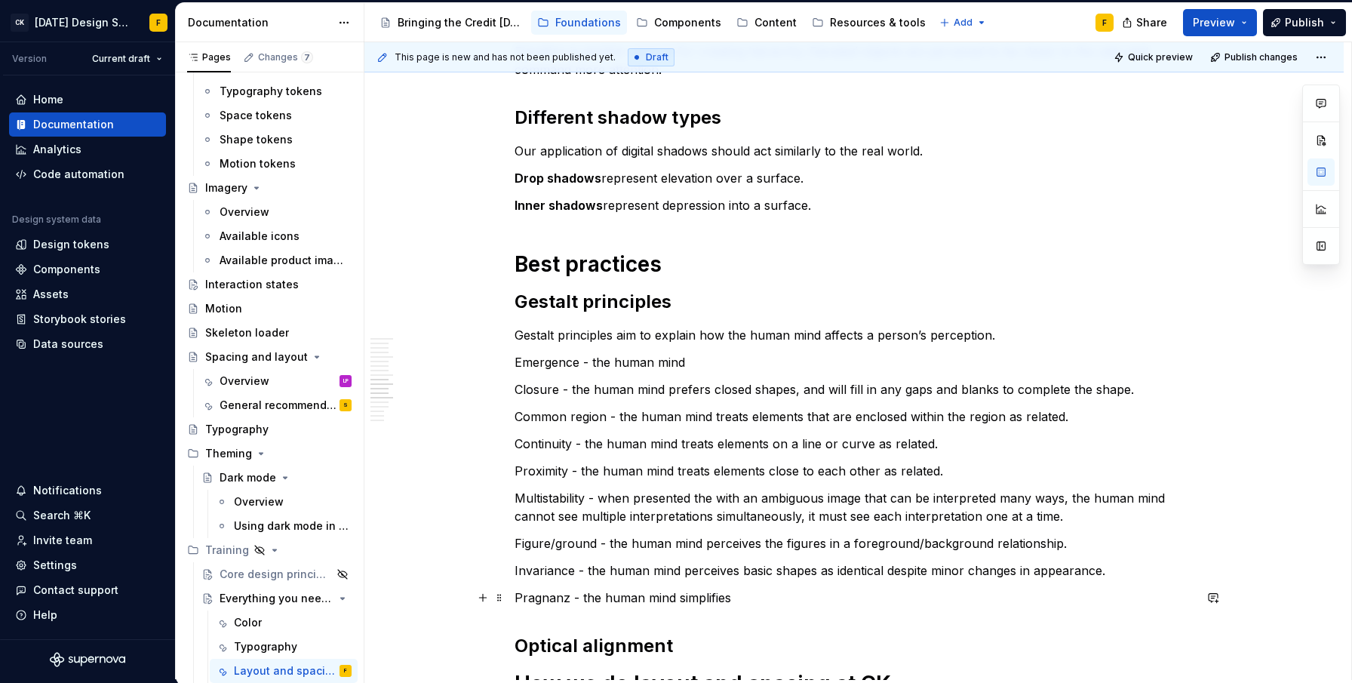
click at [678, 598] on p "Pragnanz - the human mind simplifies" at bounding box center [853, 597] width 679 height 18
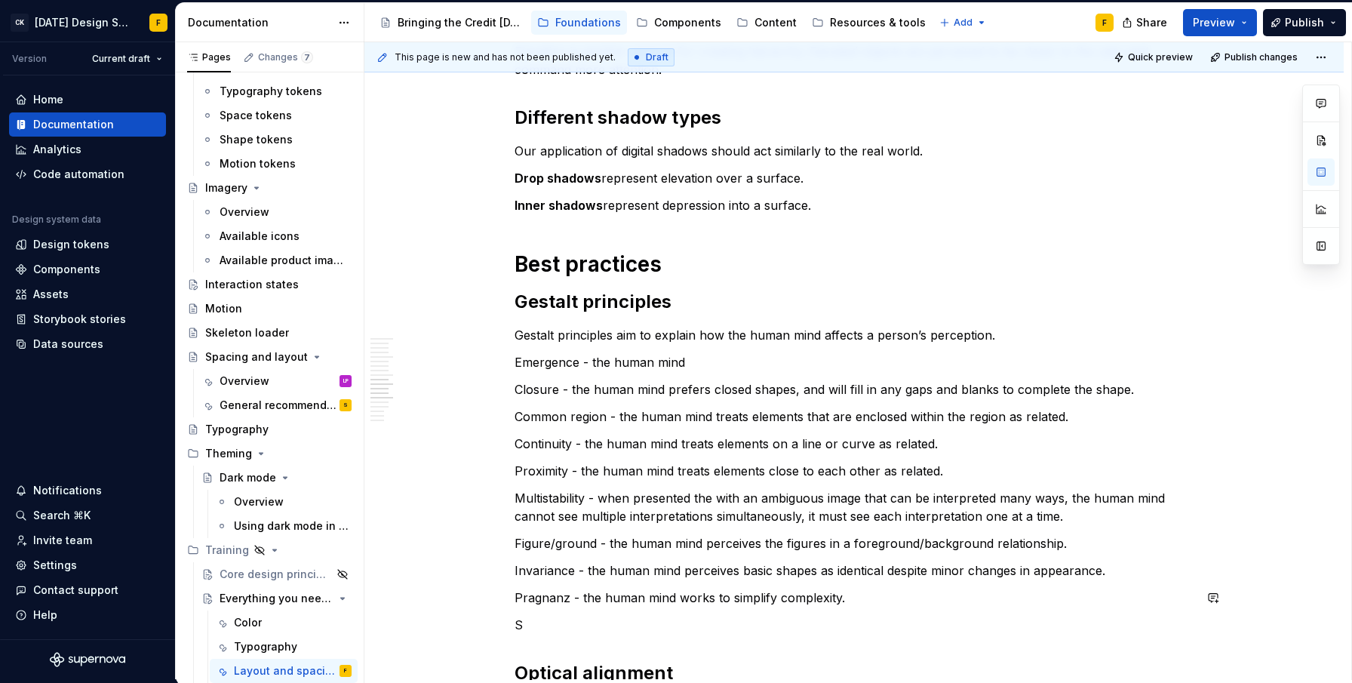
scroll to position [1379, 0]
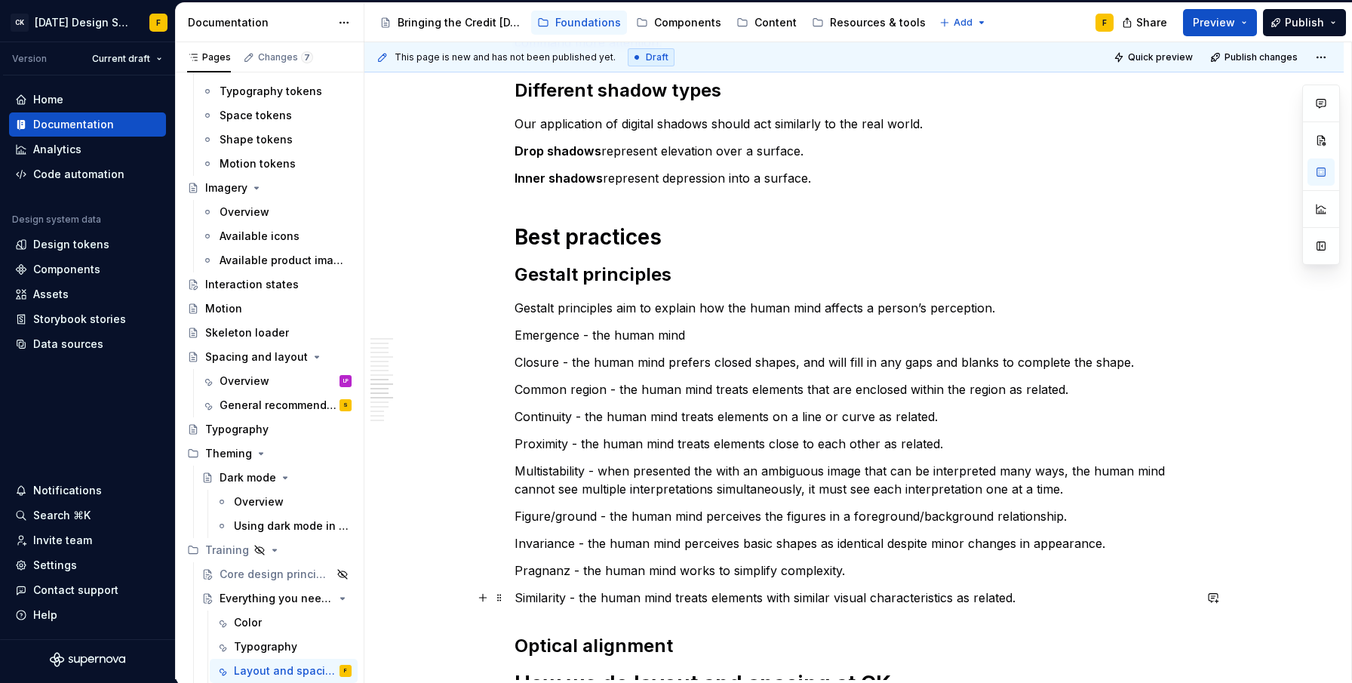
click at [1035, 598] on p "Similarity - the human mind treats elements with similar visual characteristics…" at bounding box center [853, 597] width 679 height 18
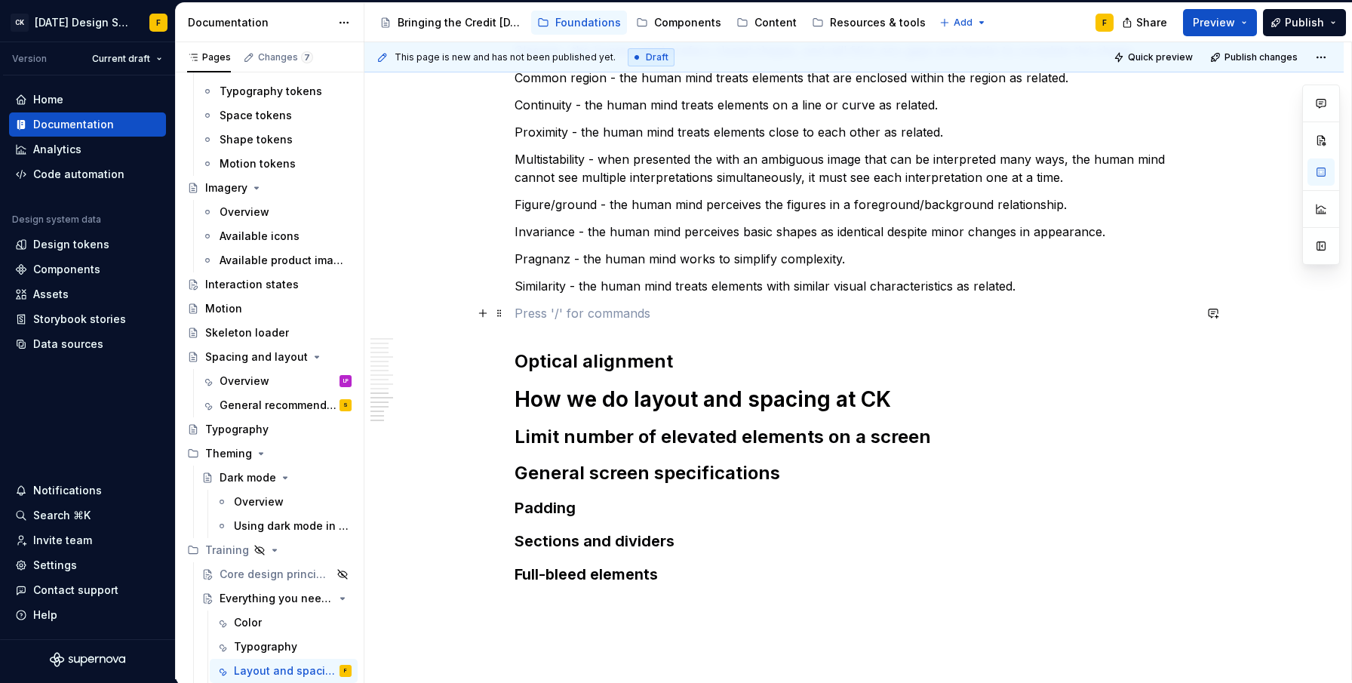
click at [546, 306] on p at bounding box center [853, 313] width 679 height 18
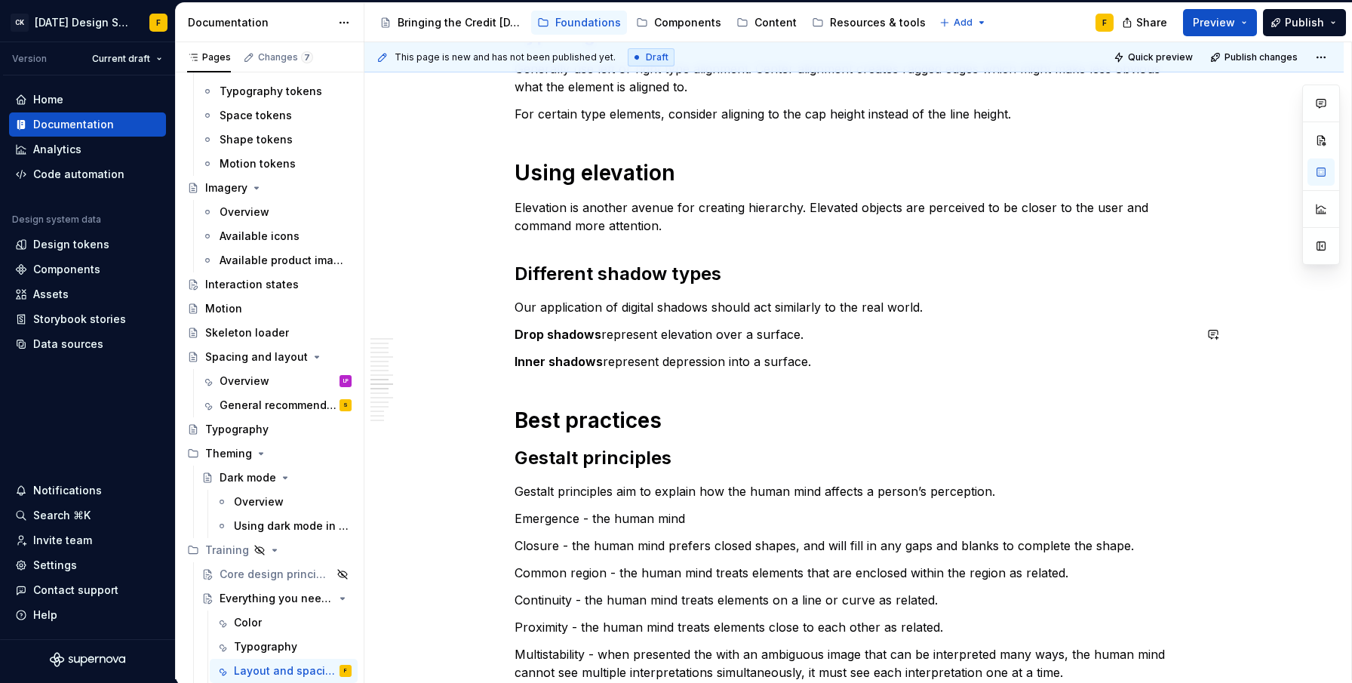
scroll to position [1675, 0]
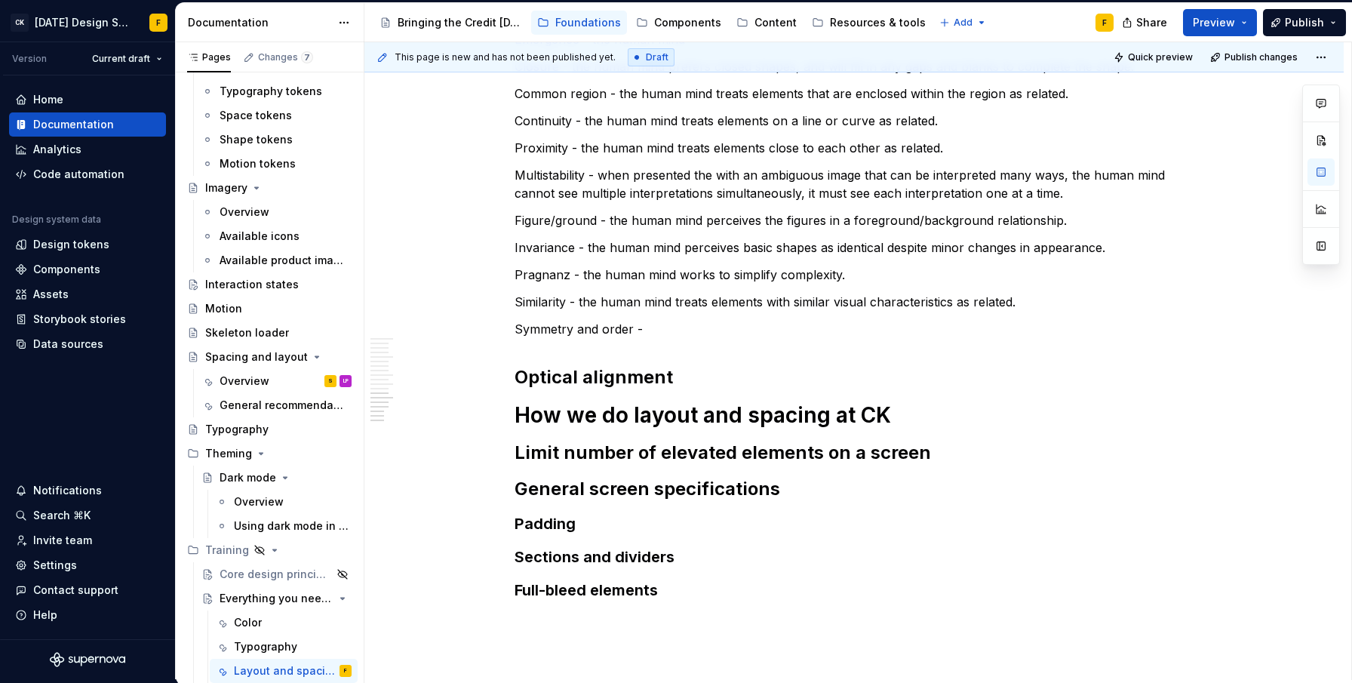
type textarea "*"
